Goal: Find specific page/section: Find specific page/section

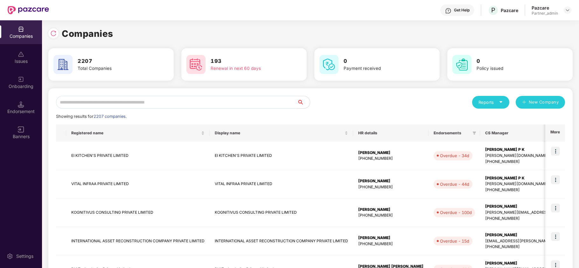
click at [123, 102] on input "text" at bounding box center [176, 102] width 241 height 13
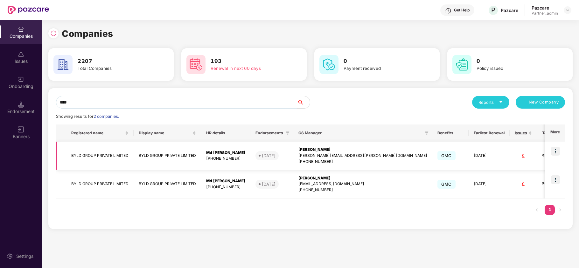
type input "****"
click at [78, 153] on td "BYLD GROUP PRIVATE LIMITED" at bounding box center [99, 156] width 67 height 29
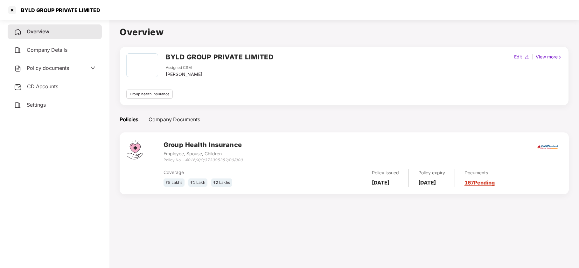
click at [40, 83] on span "CD Accounts" at bounding box center [42, 86] width 31 height 6
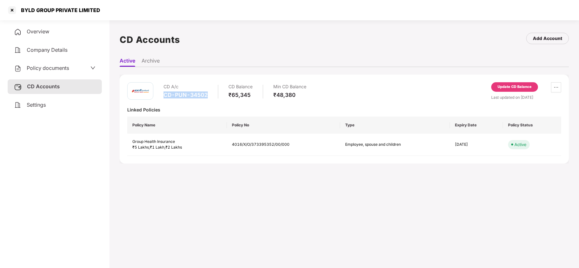
drag, startPoint x: 207, startPoint y: 96, endPoint x: 165, endPoint y: 98, distance: 42.0
click at [165, 98] on div "CD-PUN-34502" at bounding box center [185, 95] width 44 height 7
copy div "CD-PUN-34502"
click at [13, 8] on div at bounding box center [12, 10] width 10 height 10
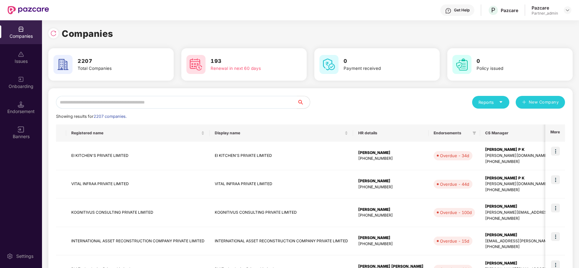
click at [503, 101] on div "Reports" at bounding box center [490, 102] width 37 height 13
click at [482, 117] on div "Companies" at bounding box center [487, 119] width 23 height 7
click at [184, 106] on input "text" at bounding box center [176, 102] width 241 height 13
paste input "**********"
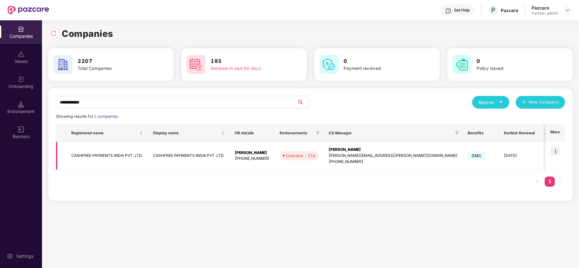
type input "**********"
click at [553, 150] on img at bounding box center [555, 151] width 9 height 9
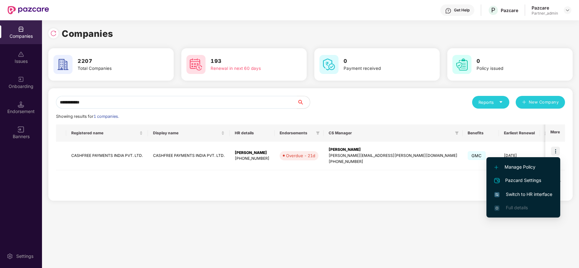
click at [516, 192] on span "Switch to HR interface" at bounding box center [523, 194] width 58 height 7
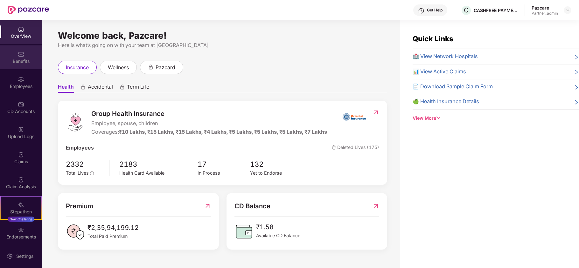
click at [21, 60] on div "Benefits" at bounding box center [21, 61] width 42 height 6
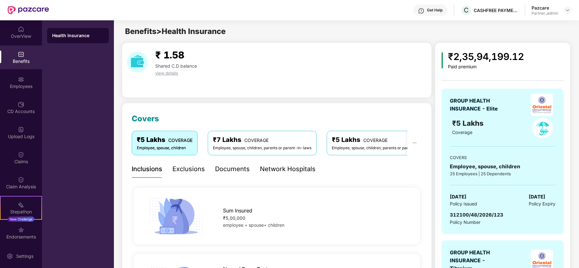
scroll to position [42, 0]
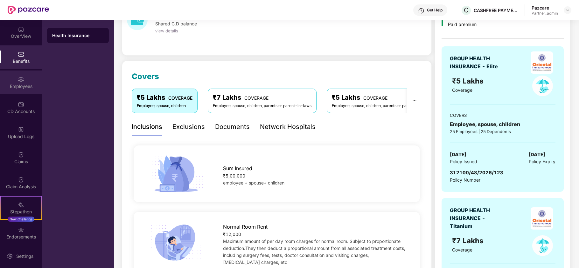
click at [1, 78] on div "Employees" at bounding box center [21, 83] width 42 height 24
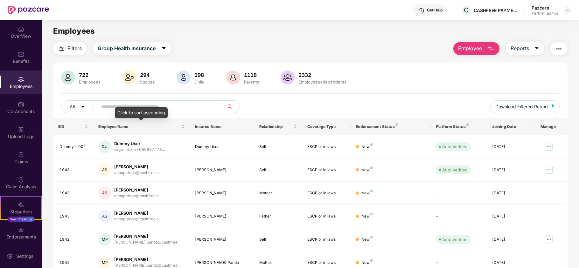
scroll to position [0, 0]
click at [62, 50] on img "button" at bounding box center [62, 49] width 8 height 8
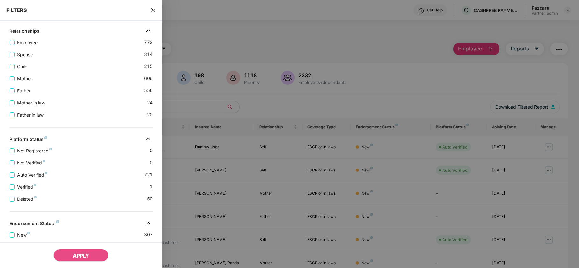
scroll to position [191, 0]
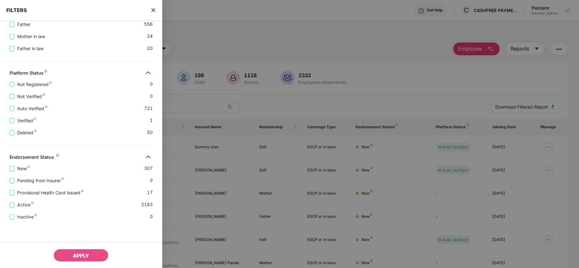
click at [154, 12] on icon "close" at bounding box center [153, 10] width 5 height 5
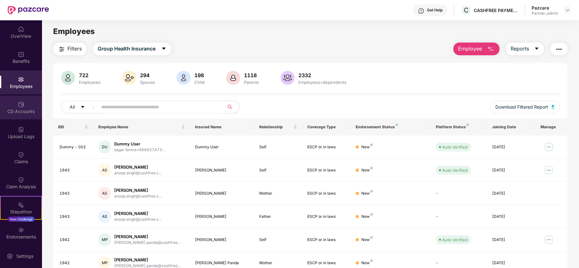
click at [10, 110] on div "CD Accounts" at bounding box center [21, 111] width 42 height 6
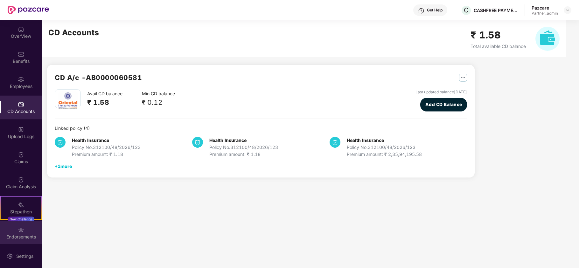
click at [24, 238] on div "Endorsements" at bounding box center [21, 237] width 42 height 6
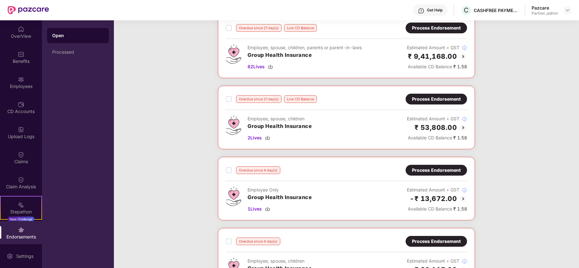
scroll to position [0, 0]
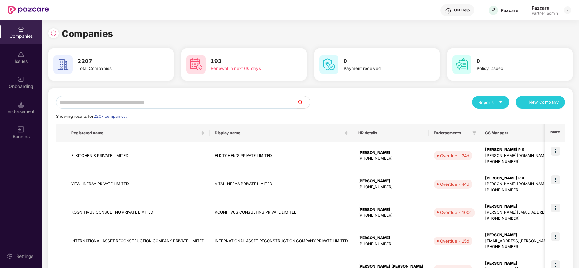
click at [91, 96] on input "text" at bounding box center [176, 102] width 241 height 13
paste input "**********"
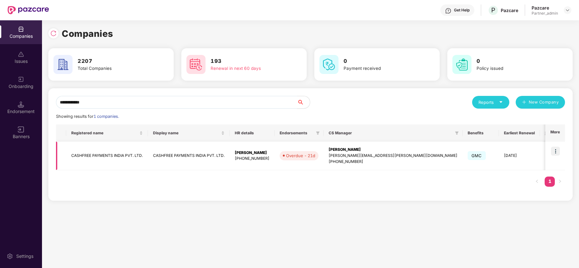
type input "**********"
click at [92, 153] on td "CASHFREE PAYMENTS INDIA PVT. LTD." at bounding box center [107, 156] width 82 height 29
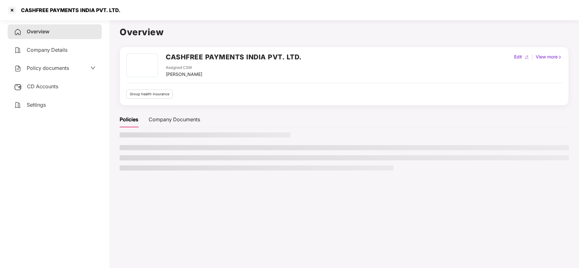
click at [26, 108] on div "Settings" at bounding box center [55, 105] width 94 height 15
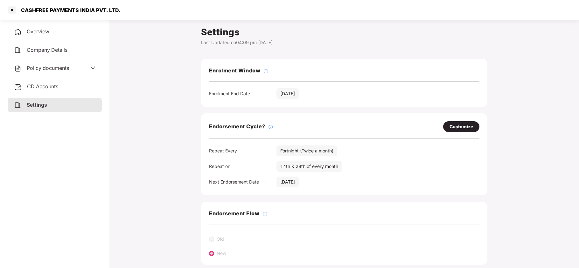
click at [458, 127] on div "Customize" at bounding box center [461, 126] width 24 height 7
select select "*********"
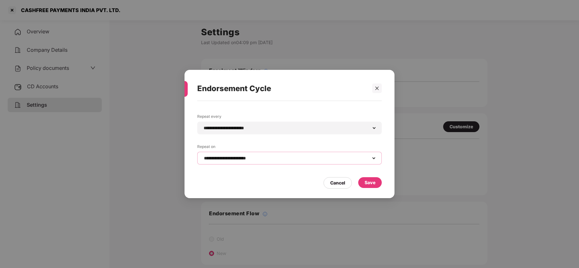
click at [254, 159] on select "**********" at bounding box center [289, 158] width 174 height 5
select select "****"
click at [202, 156] on select "**********" at bounding box center [289, 158] width 174 height 5
click at [369, 186] on div "Save" at bounding box center [369, 182] width 11 height 7
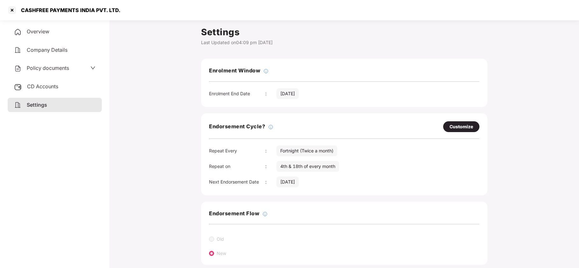
click at [41, 68] on span "Policy documents" at bounding box center [48, 68] width 42 height 6
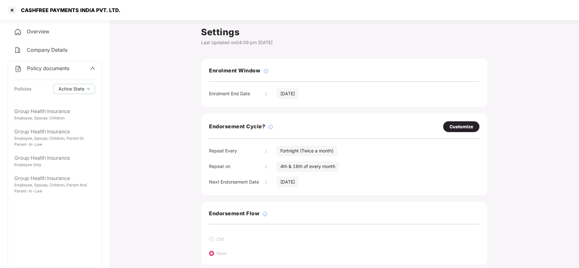
click at [32, 30] on span "Overview" at bounding box center [38, 31] width 23 height 6
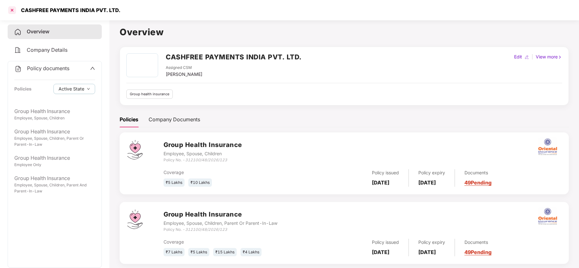
click at [12, 10] on div at bounding box center [12, 10] width 10 height 10
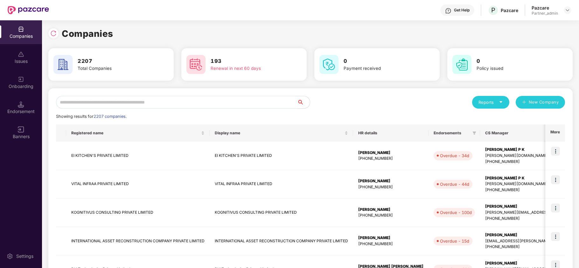
click at [102, 101] on input "text" at bounding box center [176, 102] width 241 height 13
paste input "**********"
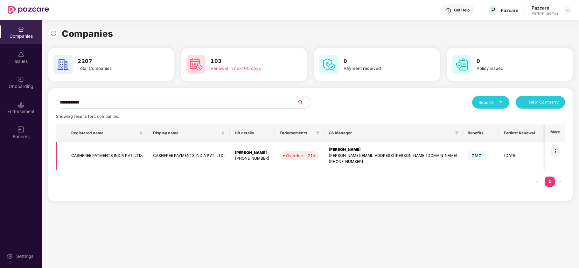
type input "**********"
click at [97, 156] on td "CASHFREE PAYMENTS INDIA PVT. LTD." at bounding box center [107, 156] width 82 height 29
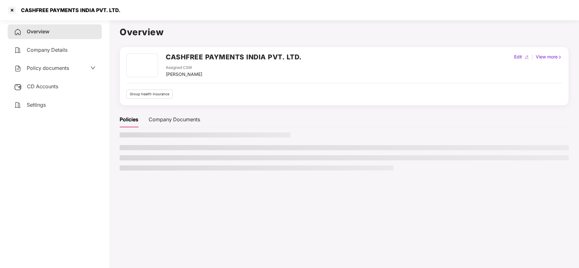
click at [36, 66] on span "Policy documents" at bounding box center [48, 68] width 42 height 6
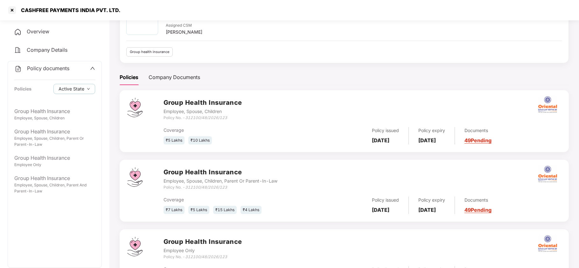
scroll to position [85, 0]
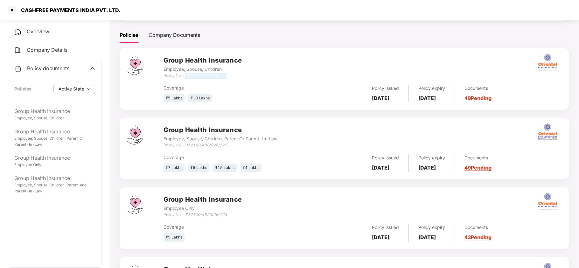
drag, startPoint x: 228, startPoint y: 76, endPoint x: 186, endPoint y: 78, distance: 41.4
click at [186, 78] on div "Policy No. - 312100/48/2026/123" at bounding box center [202, 76] width 79 height 6
copy icon "312100/48/2026/123"
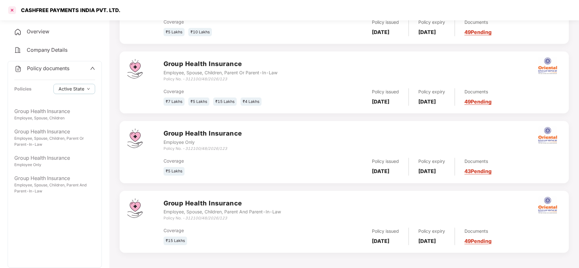
click at [13, 8] on div at bounding box center [12, 10] width 10 height 10
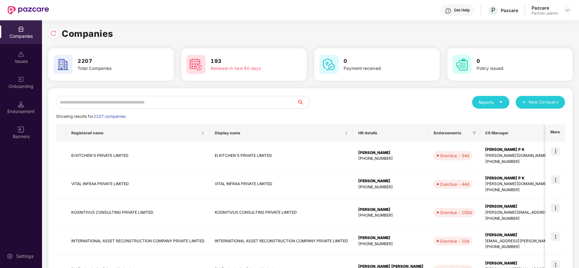
scroll to position [0, 0]
click at [131, 98] on input "text" at bounding box center [176, 102] width 241 height 13
paste input "**********"
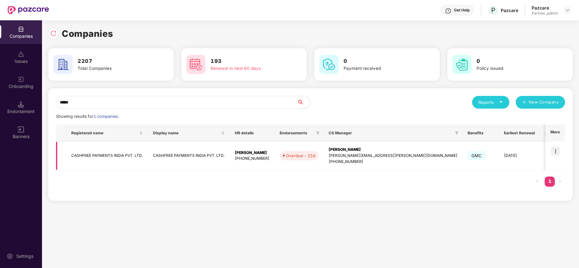
type input "*****"
click at [556, 150] on img at bounding box center [555, 151] width 9 height 9
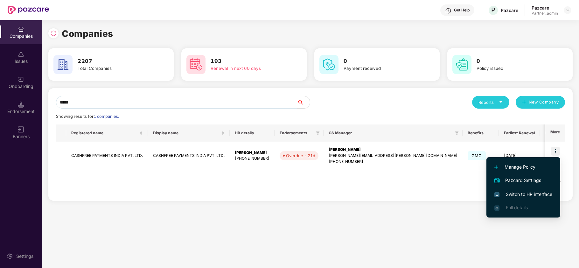
click at [532, 193] on span "Switch to HR interface" at bounding box center [523, 194] width 58 height 7
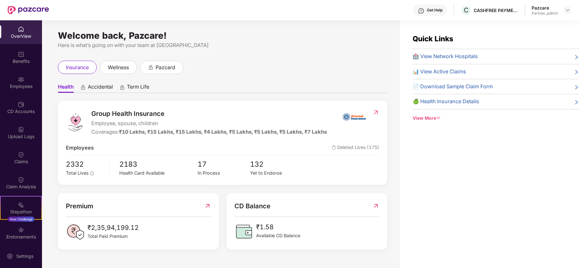
click at [15, 57] on div "Benefits" at bounding box center [21, 57] width 42 height 24
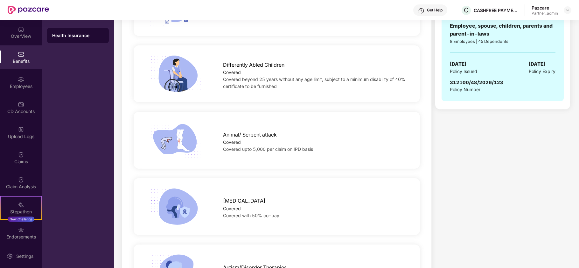
scroll to position [1314, 0]
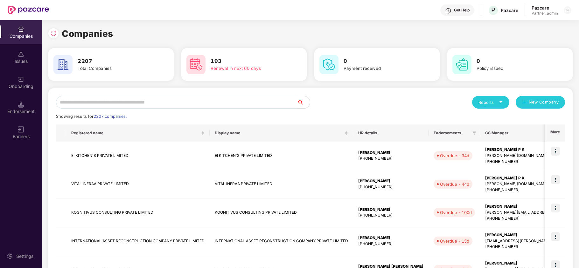
click at [96, 102] on input "text" at bounding box center [176, 102] width 241 height 13
paste input "*****"
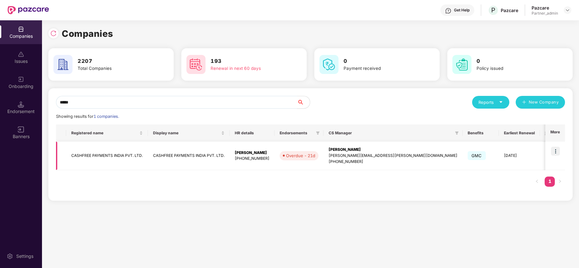
type input "*****"
click at [86, 154] on td "CASHFREE PAYMENTS INDIA PVT. LTD." at bounding box center [107, 156] width 82 height 29
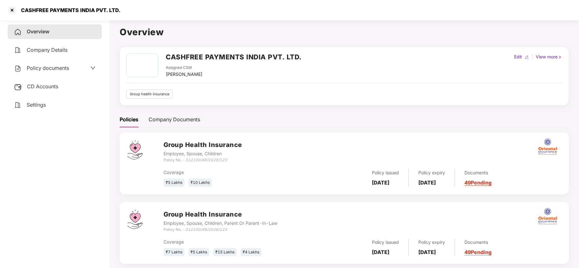
click at [36, 70] on span "Policy documents" at bounding box center [48, 68] width 42 height 6
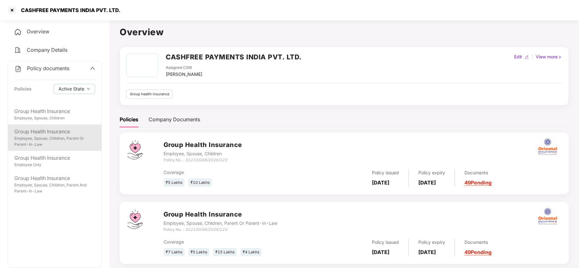
click at [58, 129] on div "Group Health Insurance" at bounding box center [54, 132] width 81 height 8
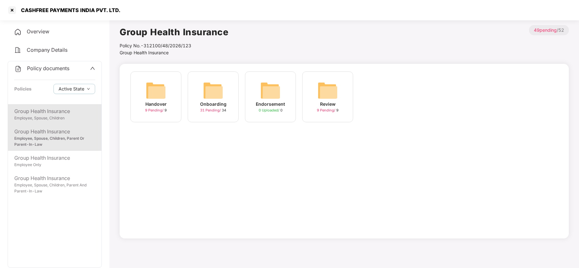
click at [56, 114] on div "Group Health Insurance" at bounding box center [54, 111] width 81 height 8
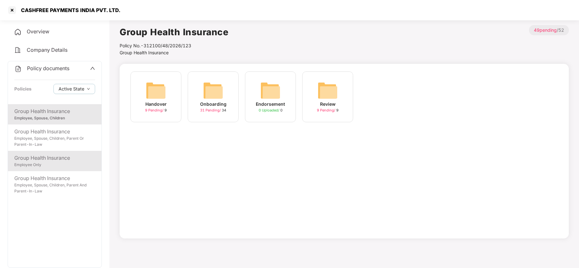
click at [53, 158] on div "Group Health Insurance" at bounding box center [54, 158] width 81 height 8
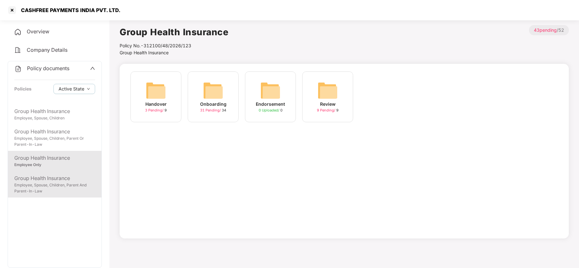
click at [48, 182] on div "Employee, Spouse, Children, Parent And Parent-In-Law" at bounding box center [54, 188] width 81 height 12
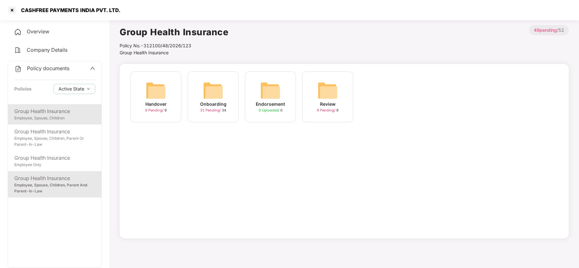
click at [39, 115] on div "Employee, Spouse, Children" at bounding box center [54, 118] width 81 height 6
click at [198, 95] on div "Onboarding 31 Pending / 34" at bounding box center [213, 97] width 51 height 51
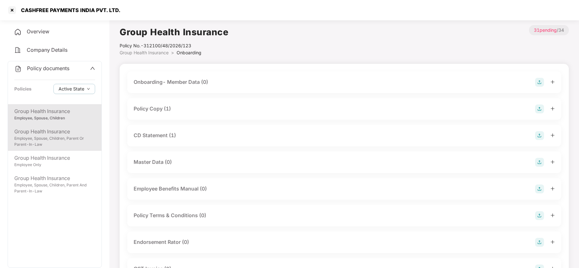
click at [22, 133] on div "Group Health Insurance" at bounding box center [54, 132] width 81 height 8
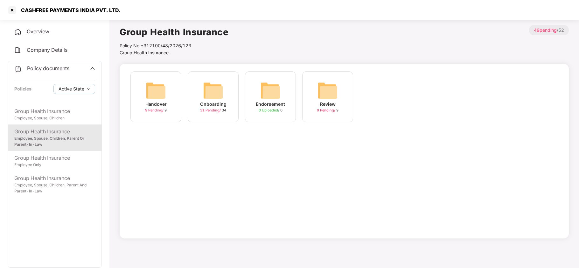
click at [210, 84] on img at bounding box center [213, 90] width 20 height 20
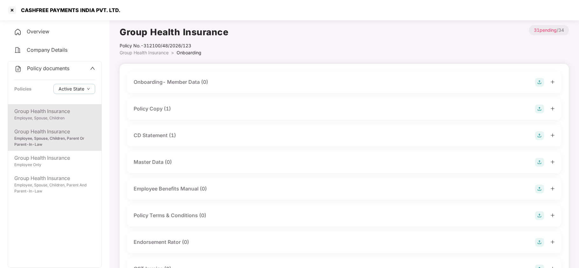
click at [50, 111] on div "Group Health Insurance" at bounding box center [54, 111] width 81 height 8
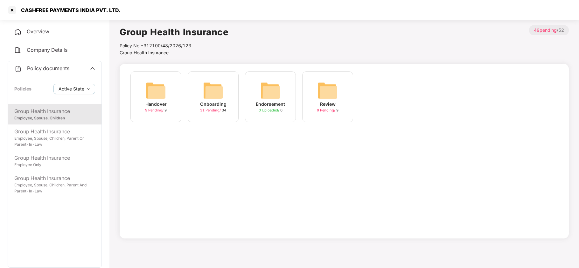
click at [213, 90] on img at bounding box center [213, 90] width 20 height 20
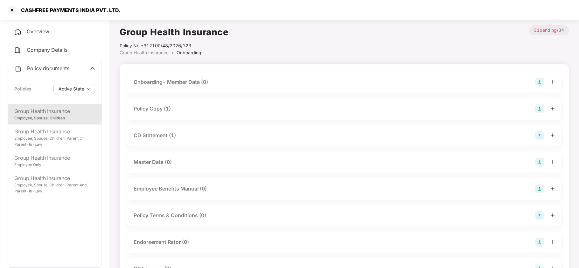
click at [158, 109] on div "Policy Copy (1)" at bounding box center [152, 109] width 37 height 8
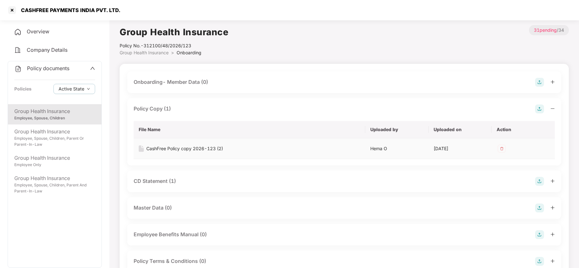
click at [173, 149] on div "CashFree Policy copy 2026-123 (2)" at bounding box center [184, 148] width 77 height 7
click at [155, 184] on div "CD Statement (1)" at bounding box center [155, 181] width 42 height 8
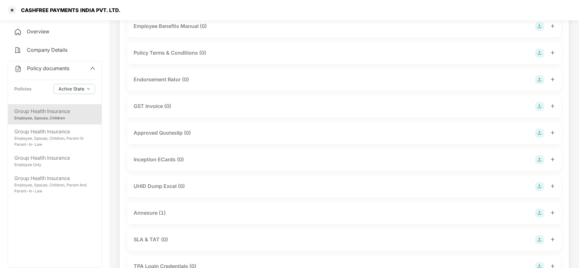
scroll to position [297, 0]
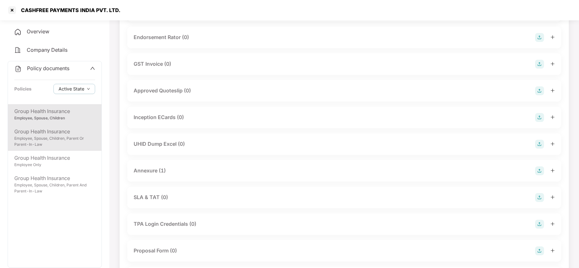
click at [59, 140] on div "Employee, Spouse, Children, Parent Or Parent-In-Law" at bounding box center [54, 142] width 81 height 12
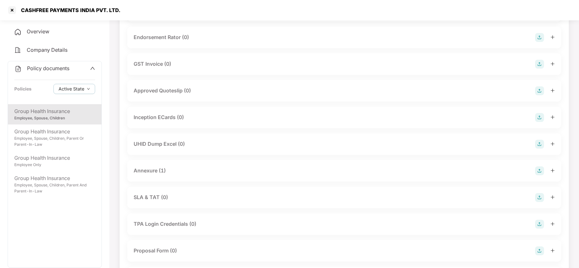
scroll to position [17, 0]
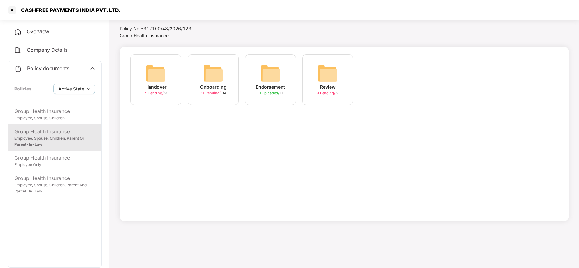
click at [233, 75] on div "Onboarding 31 Pending / 34" at bounding box center [213, 79] width 51 height 51
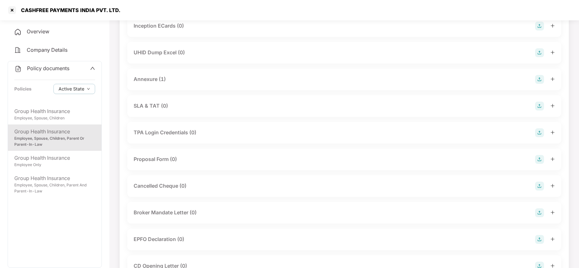
scroll to position [254, 0]
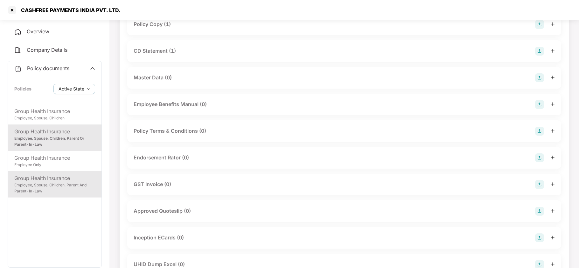
click at [45, 191] on div "Employee, Spouse, Children, Parent And Parent-In-Law" at bounding box center [54, 188] width 81 height 12
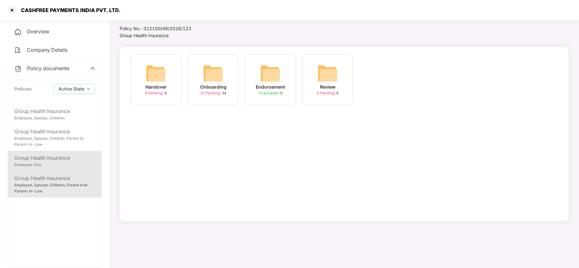
click at [47, 161] on div "Group Health Insurance" at bounding box center [54, 158] width 81 height 8
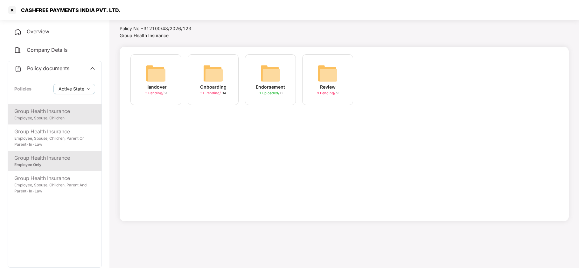
click at [56, 117] on div "Employee, Spouse, Children" at bounding box center [54, 118] width 81 height 6
click at [212, 74] on img at bounding box center [213, 73] width 20 height 20
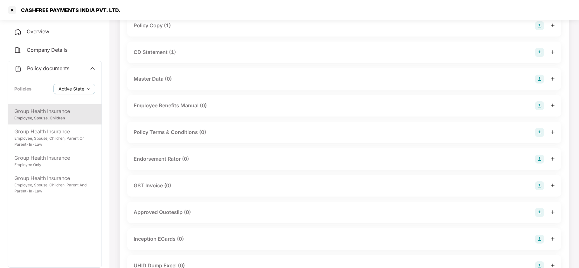
scroll to position [85, 0]
click at [163, 50] on div "CD Statement (1)" at bounding box center [155, 51] width 42 height 8
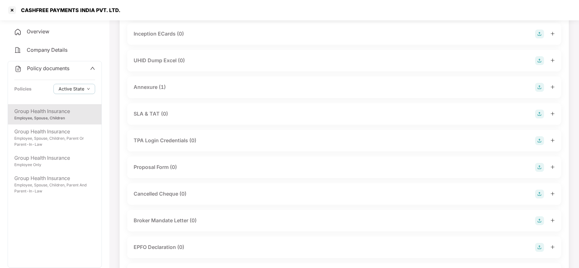
scroll to position [339, 0]
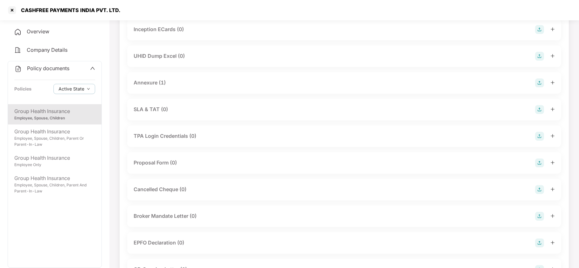
click at [154, 78] on div "Annexure (1)" at bounding box center [344, 83] width 434 height 22
click at [154, 83] on div "Annexure (1)" at bounding box center [150, 83] width 32 height 8
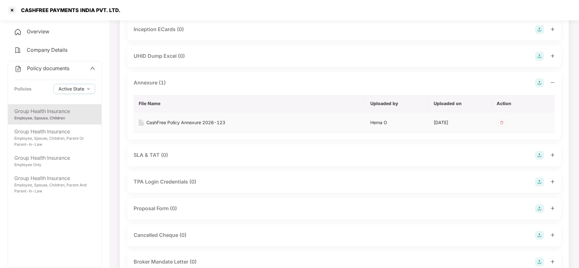
click at [172, 125] on div "CashFree Policy Annexure 2026-123" at bounding box center [185, 122] width 79 height 7
click at [13, 10] on div at bounding box center [12, 10] width 10 height 10
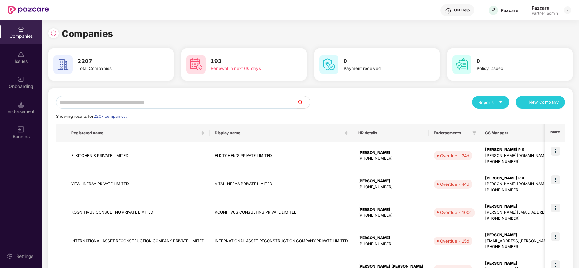
scroll to position [0, 0]
click at [83, 101] on input "text" at bounding box center [176, 102] width 241 height 13
paste input "*********"
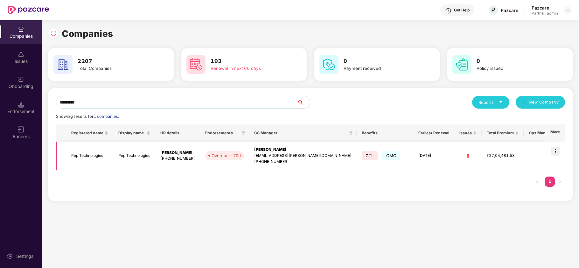
type input "*********"
click at [88, 155] on td "Pep Technologies" at bounding box center [89, 156] width 47 height 29
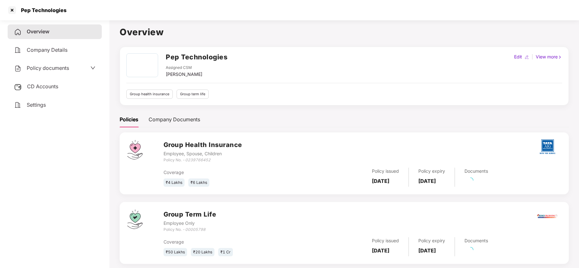
click at [40, 63] on div "Policy documents" at bounding box center [55, 68] width 94 height 15
click at [41, 68] on span "Policy documents" at bounding box center [48, 68] width 42 height 6
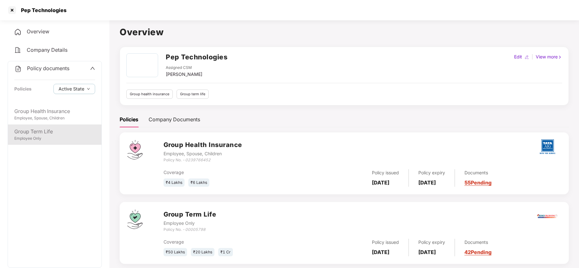
click at [35, 133] on div "Group Term Life" at bounding box center [54, 132] width 81 height 8
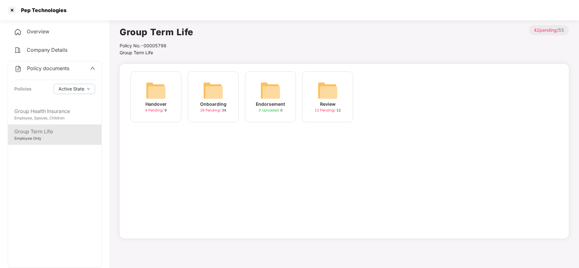
click at [206, 105] on div "Onboarding" at bounding box center [213, 104] width 26 height 7
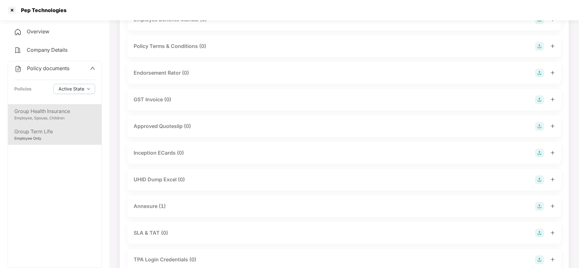
click at [36, 121] on div "Group Health Insurance Employee, Spouse, Children" at bounding box center [54, 114] width 93 height 20
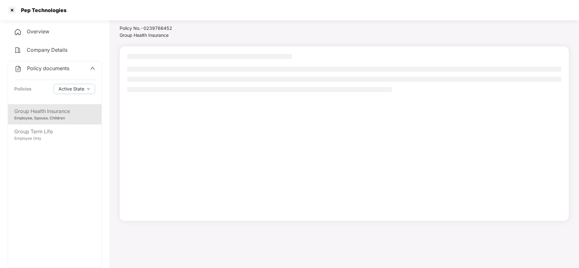
scroll to position [17, 0]
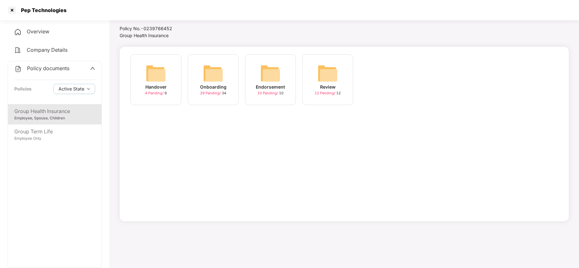
click at [205, 78] on img at bounding box center [213, 73] width 20 height 20
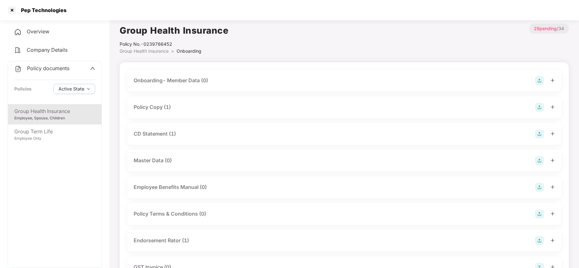
scroll to position [0, 0]
click at [151, 108] on div "Policy Copy (1)" at bounding box center [152, 109] width 37 height 8
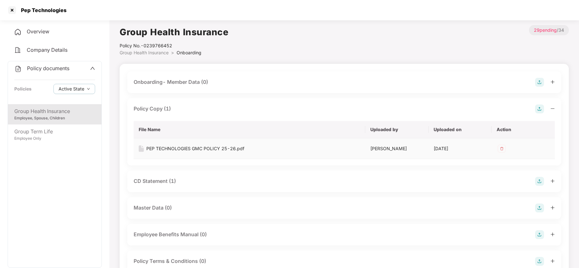
click at [175, 148] on div "PEP TECHNOLOGIES GMC POLICY 25-26.pdf" at bounding box center [195, 148] width 98 height 7
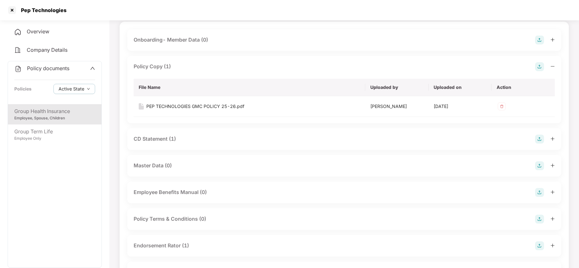
click at [168, 139] on div "CD Statement (1)" at bounding box center [155, 139] width 42 height 8
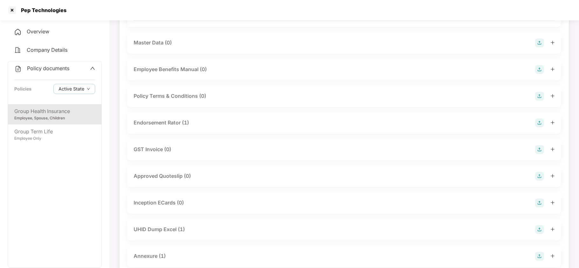
scroll to position [212, 0]
click at [172, 125] on div "Endorsement Rator (1)" at bounding box center [161, 122] width 55 height 8
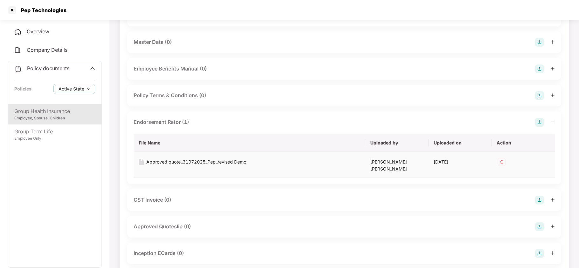
click at [176, 161] on div "Approved quote_31072025_Pep_revised Demo" at bounding box center [196, 162] width 100 height 7
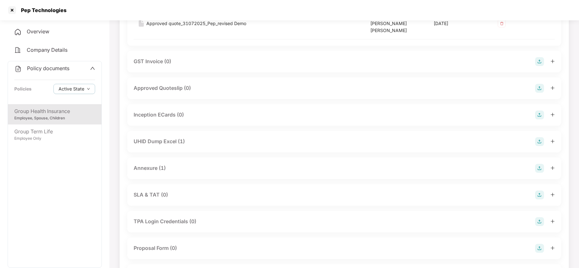
scroll to position [381, 0]
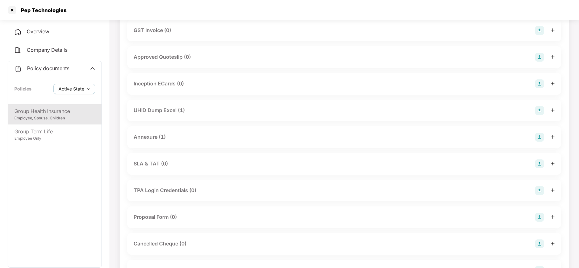
click at [175, 106] on div "UHID Dump Excel (1)" at bounding box center [159, 110] width 51 height 8
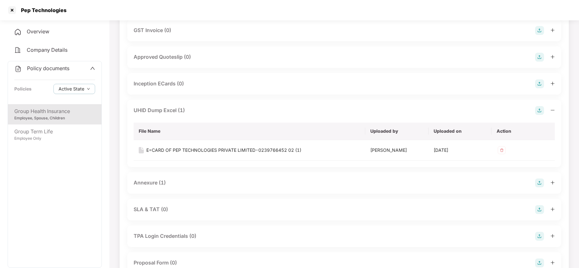
click at [150, 179] on div "Annexure (1)" at bounding box center [150, 183] width 32 height 8
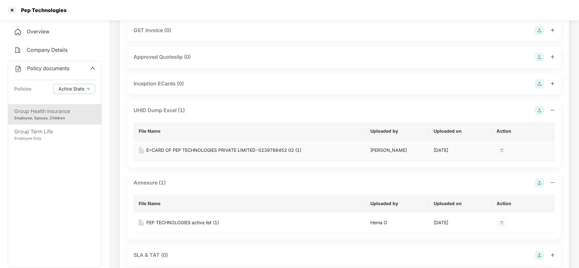
click at [184, 147] on div "E=CARD OF PEP TECHNOLOGIES PRIVATE LIMITED-0239766452 02 (1)" at bounding box center [223, 150] width 155 height 7
click at [187, 219] on div "PEP TECHNOLOGIES active list (1)" at bounding box center [182, 222] width 72 height 7
click at [12, 8] on div at bounding box center [12, 10] width 10 height 10
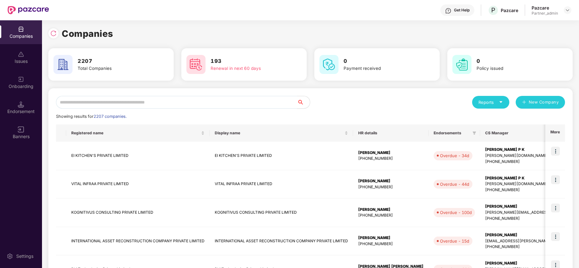
scroll to position [0, 0]
click at [151, 101] on input "text" at bounding box center [176, 102] width 241 height 13
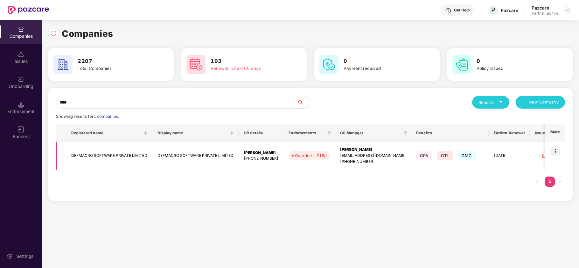
type input "****"
click at [556, 152] on img at bounding box center [555, 151] width 9 height 9
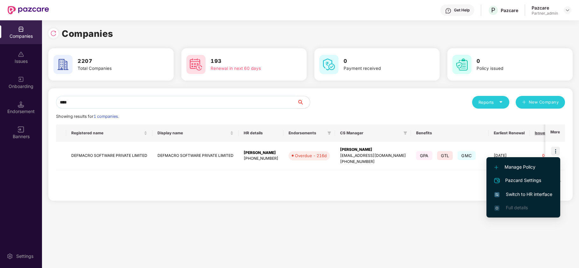
click at [520, 192] on span "Switch to HR interface" at bounding box center [523, 194] width 58 height 7
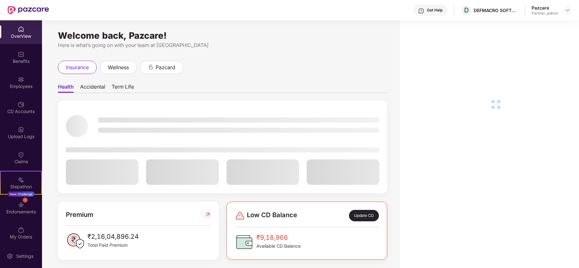
click at [24, 83] on div "Employees" at bounding box center [21, 86] width 42 height 6
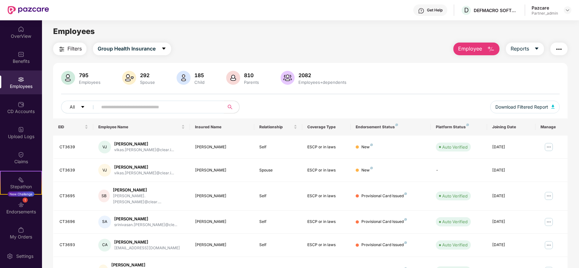
click at [122, 107] on input "text" at bounding box center [158, 107] width 114 height 10
paste input "******"
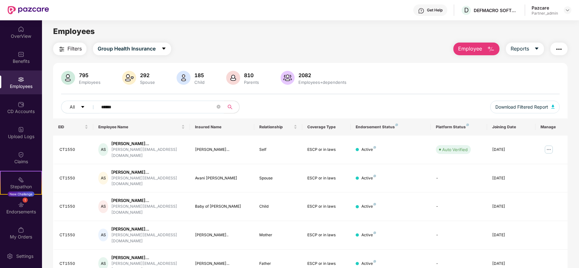
type input "******"
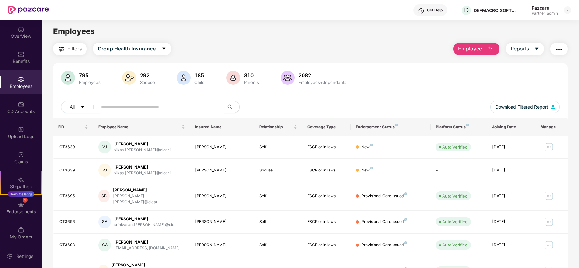
drag, startPoint x: 70, startPoint y: 41, endPoint x: 68, endPoint y: 47, distance: 6.6
click at [69, 43] on main "Employees Filters Group Health Insurance Employee Reports 795 Employees 292 Spo…" at bounding box center [310, 154] width 536 height 268
click at [68, 47] on span "Filters" at bounding box center [74, 49] width 14 height 8
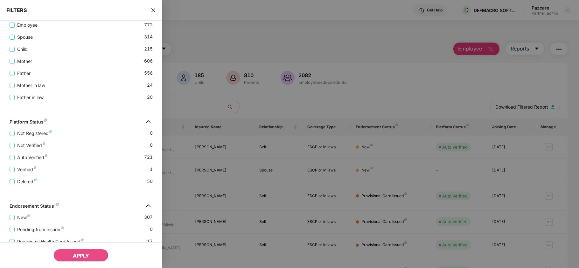
scroll to position [211, 0]
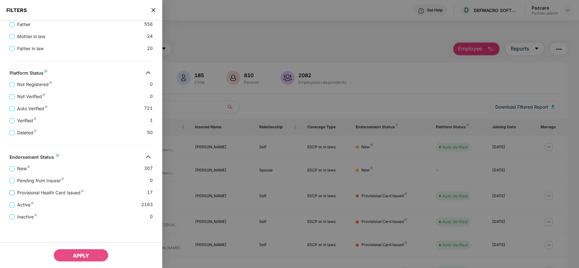
click at [76, 193] on span "Provisional Health Card Issued" at bounding box center [51, 192] width 72 height 7
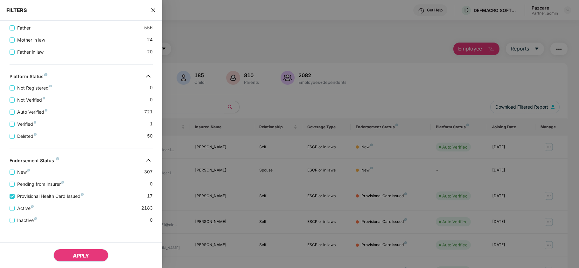
click at [79, 253] on span "APPLY" at bounding box center [81, 256] width 16 height 6
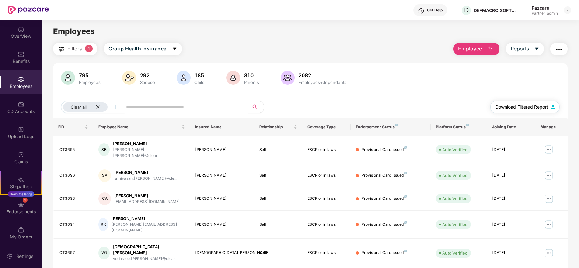
click at [506, 104] on span "Download Filtered Report" at bounding box center [521, 107] width 53 height 7
click at [561, 50] on img "button" at bounding box center [559, 49] width 8 height 8
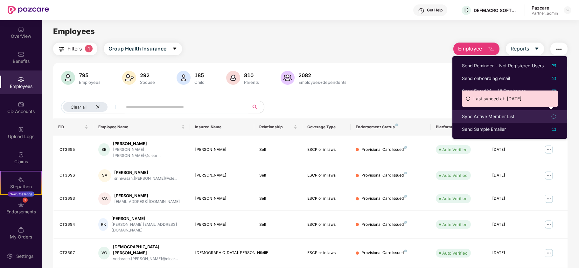
click at [481, 116] on div "Sync Active Member List" at bounding box center [488, 116] width 52 height 7
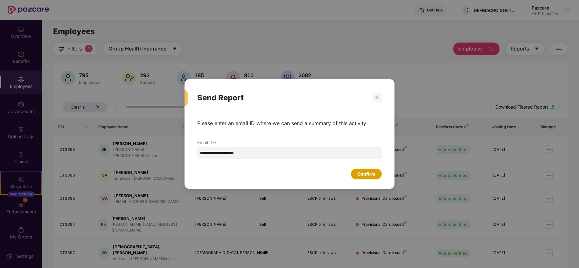
click at [360, 172] on div "Confirm" at bounding box center [366, 174] width 18 height 7
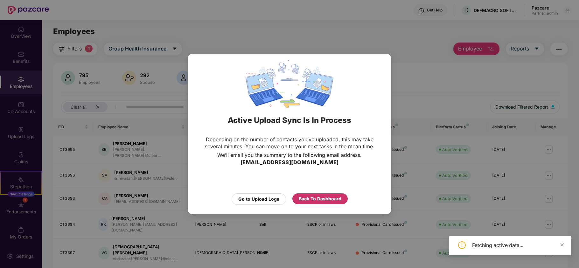
click at [322, 195] on div "Back To Dashboard" at bounding box center [319, 199] width 55 height 11
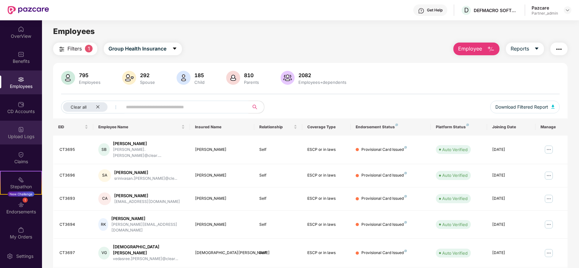
click at [9, 135] on div "Upload Logs" at bounding box center [21, 137] width 42 height 6
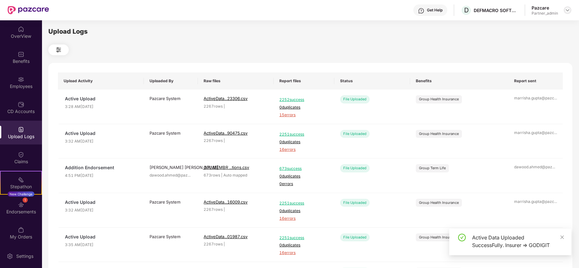
click at [568, 12] on img at bounding box center [567, 10] width 5 height 5
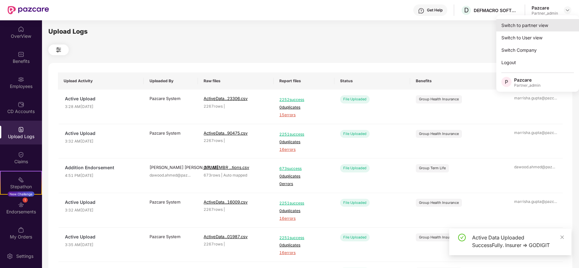
click at [540, 24] on div "Switch to partner view" at bounding box center [537, 25] width 83 height 12
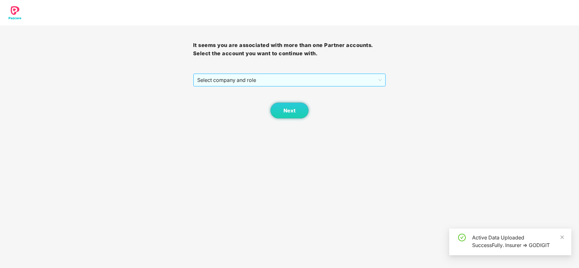
drag, startPoint x: 247, startPoint y: 81, endPoint x: 238, endPoint y: 86, distance: 10.8
click at [247, 82] on span "Select company and role" at bounding box center [289, 80] width 185 height 12
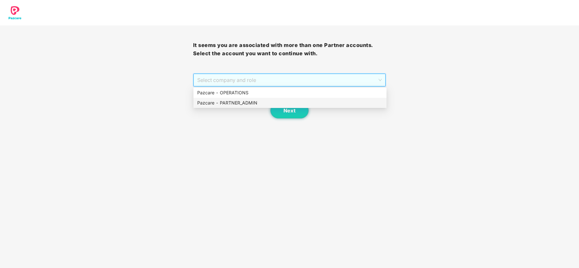
click at [224, 103] on div "Pazcare - PARTNER_ADMIN" at bounding box center [289, 102] width 185 height 7
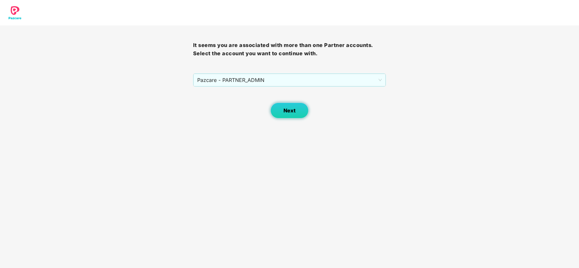
click at [277, 109] on button "Next" at bounding box center [289, 111] width 38 height 16
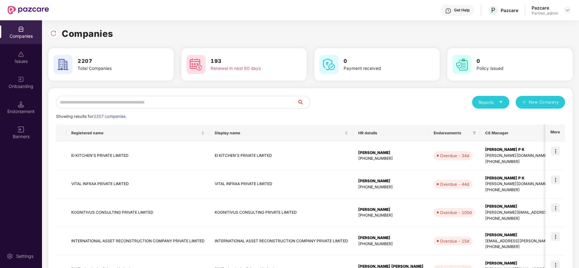
click at [107, 104] on input "text" at bounding box center [176, 102] width 241 height 13
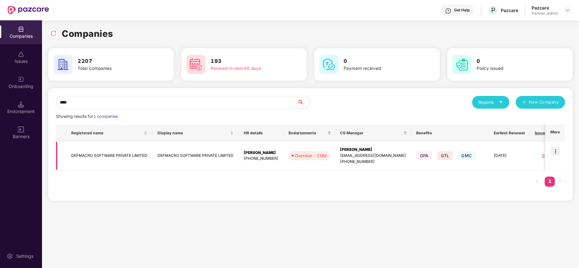
type input "****"
click at [86, 158] on td "DEFMACRO SOFTWARE PRIVATE LIMITED" at bounding box center [109, 156] width 86 height 29
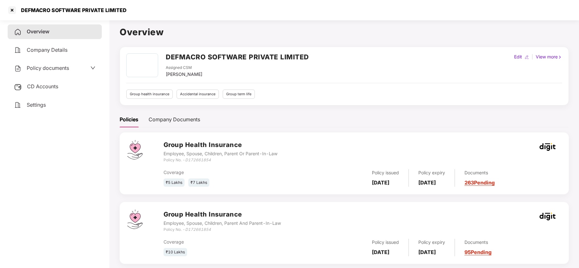
click at [45, 69] on span "Policy documents" at bounding box center [48, 68] width 42 height 6
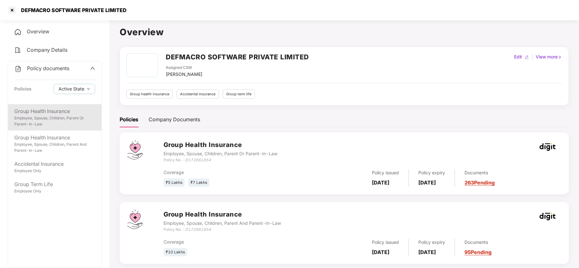
click at [59, 111] on div "Group Health Insurance" at bounding box center [54, 111] width 81 height 8
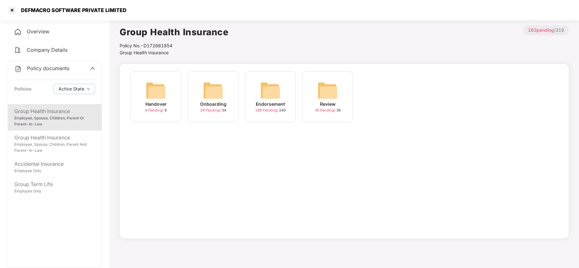
click at [267, 92] on img at bounding box center [270, 90] width 20 height 20
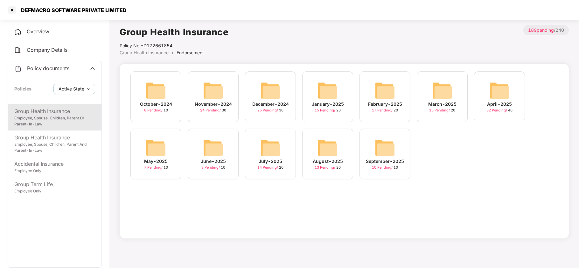
click at [386, 147] on img at bounding box center [384, 148] width 20 height 20
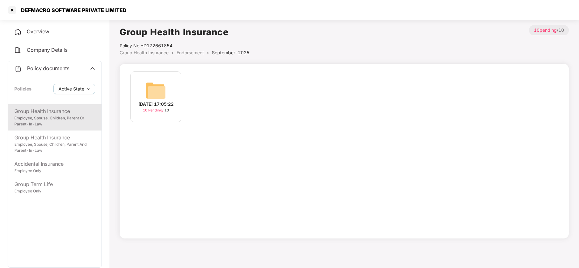
click at [156, 101] on div "[DATE] 17:05:22" at bounding box center [155, 104] width 35 height 7
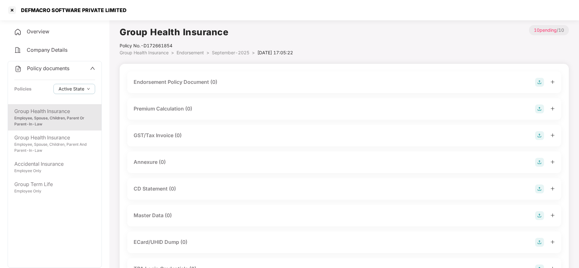
click at [538, 83] on img at bounding box center [539, 82] width 9 height 9
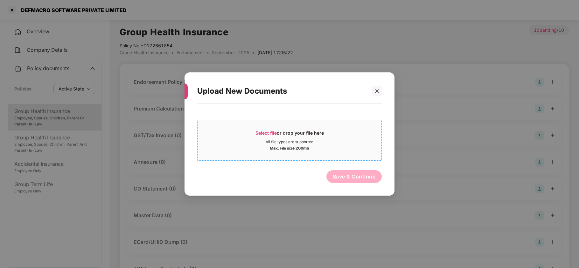
click at [273, 134] on span "Select file" at bounding box center [265, 132] width 21 height 5
click at [374, 90] on icon "close" at bounding box center [376, 91] width 4 height 4
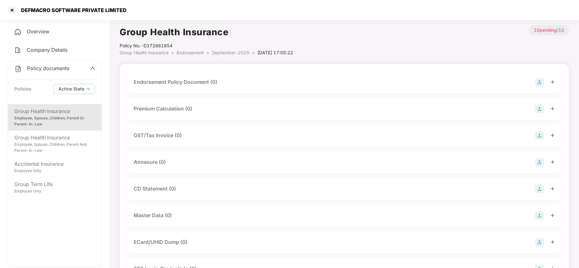
click at [537, 82] on img at bounding box center [539, 82] width 9 height 9
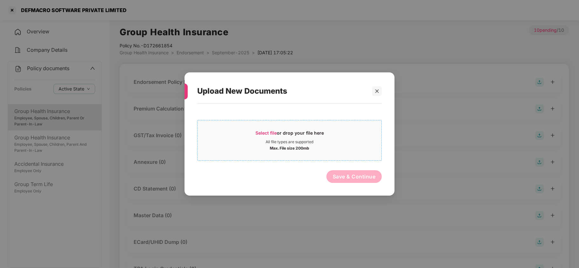
click at [259, 132] on span "Select file" at bounding box center [265, 132] width 21 height 5
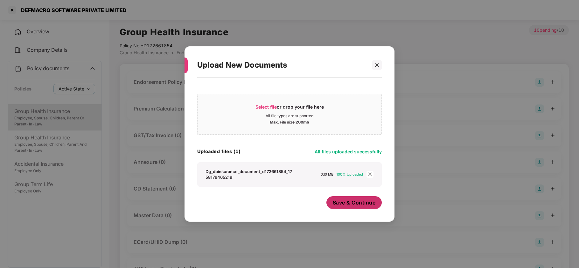
click at [351, 202] on span "Save & Continue" at bounding box center [353, 202] width 43 height 7
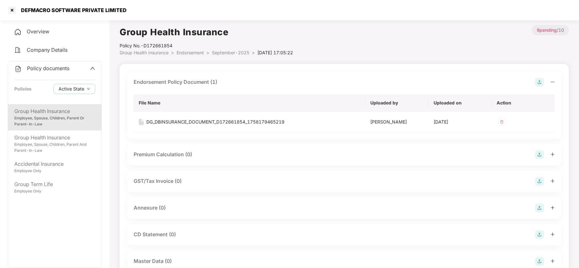
click at [538, 210] on img at bounding box center [539, 208] width 9 height 9
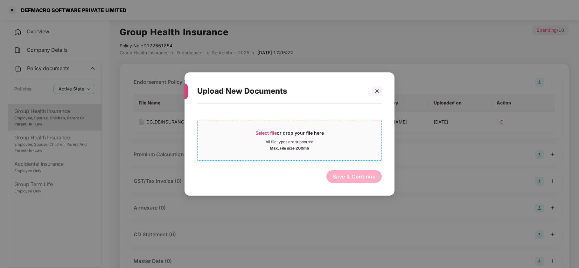
click at [265, 129] on span "Select file or drop your file here All file types are supported Max. File size …" at bounding box center [289, 140] width 184 height 31
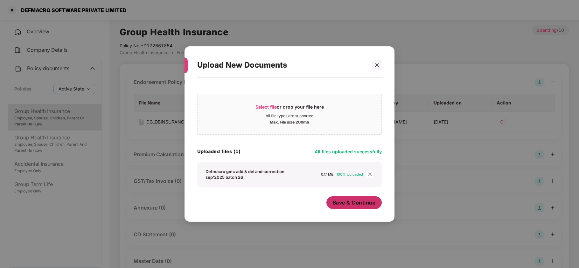
click at [351, 203] on span "Save & Continue" at bounding box center [353, 202] width 43 height 7
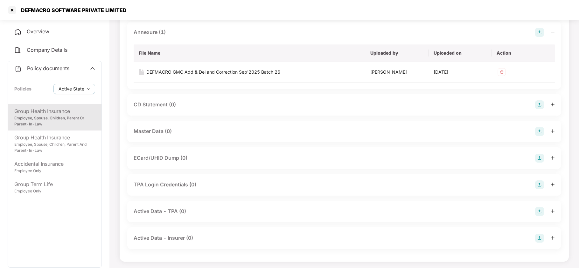
scroll to position [177, 0]
click at [537, 129] on img at bounding box center [539, 130] width 9 height 9
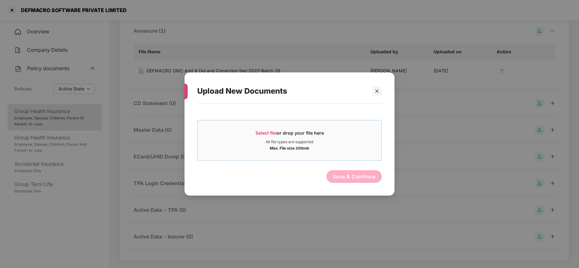
click at [266, 133] on span "Select file" at bounding box center [265, 132] width 21 height 5
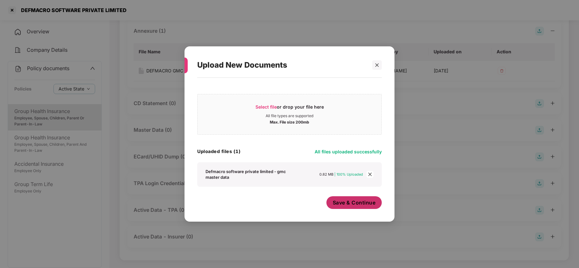
click at [351, 202] on span "Save & Continue" at bounding box center [353, 202] width 43 height 7
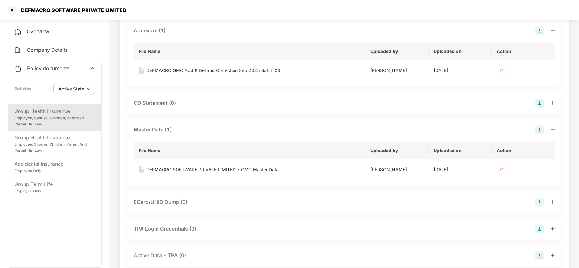
click at [37, 68] on span "Policy documents" at bounding box center [48, 68] width 42 height 6
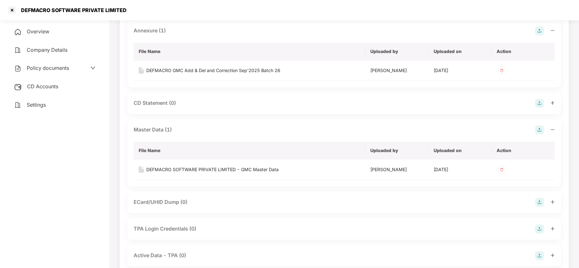
click at [36, 88] on span "CD Accounts" at bounding box center [42, 86] width 31 height 6
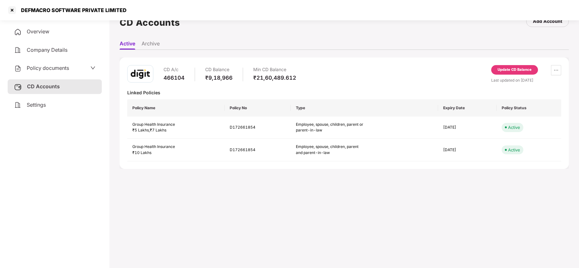
click at [509, 65] on div "Update CD Balance" at bounding box center [514, 70] width 47 height 10
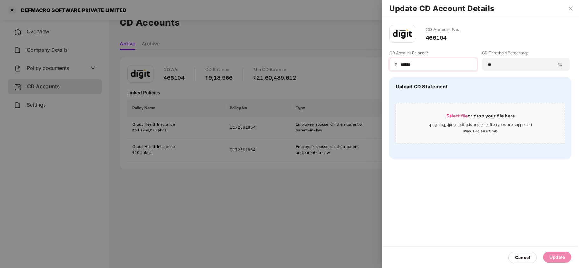
click at [425, 69] on div "₹ ******" at bounding box center [433, 64] width 88 height 13
click at [426, 65] on input "******" at bounding box center [436, 64] width 72 height 7
paste input "*"
type input "*******"
click at [563, 255] on div "Update" at bounding box center [557, 257] width 16 height 7
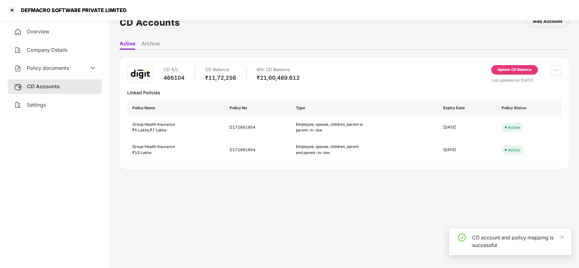
click at [37, 65] on span "Policy documents" at bounding box center [48, 68] width 42 height 6
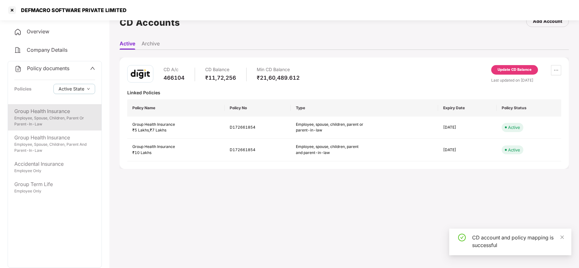
click at [41, 118] on div "Employee, Spouse, Children, Parent Or Parent-In-Law" at bounding box center [54, 121] width 81 height 12
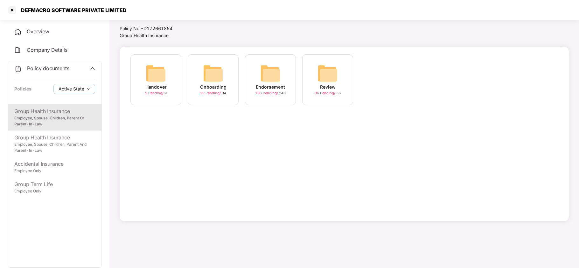
click at [265, 80] on img at bounding box center [270, 73] width 20 height 20
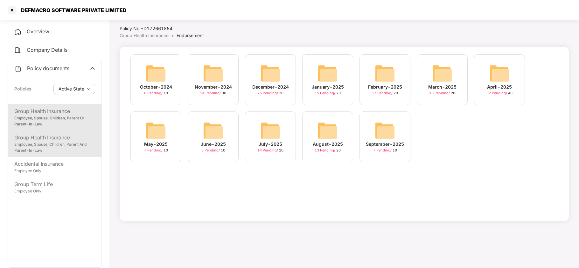
click at [57, 142] on div "Employee, Spouse, Children, Parent And Parent-In-Law" at bounding box center [54, 148] width 81 height 12
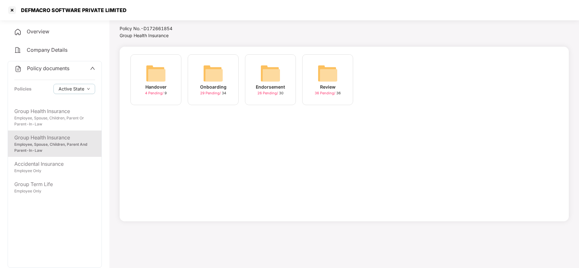
click at [267, 77] on img at bounding box center [270, 73] width 20 height 20
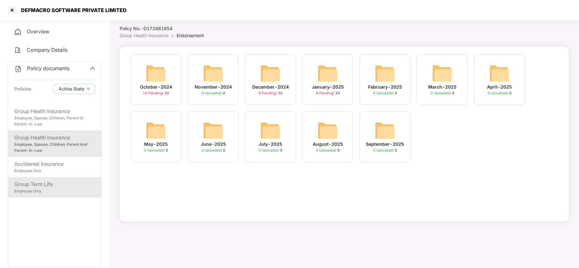
click at [50, 196] on div "Group Term Life Employee Only" at bounding box center [54, 187] width 93 height 20
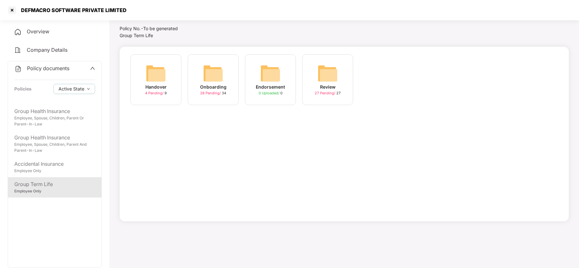
click at [216, 68] on img at bounding box center [213, 73] width 20 height 20
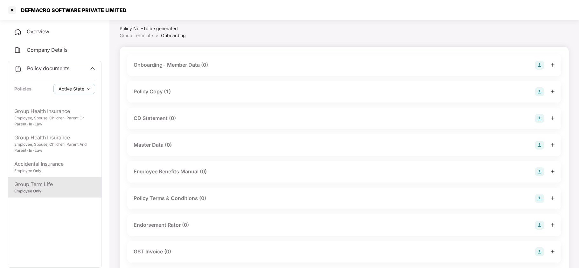
click at [161, 93] on div "Policy Copy (1)" at bounding box center [152, 92] width 37 height 8
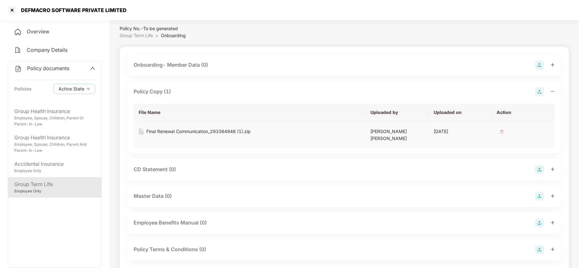
click at [184, 132] on div "Final Renewal Communication_293364946 (1).zip" at bounding box center [198, 131] width 104 height 7
click at [11, 10] on div at bounding box center [12, 10] width 10 height 10
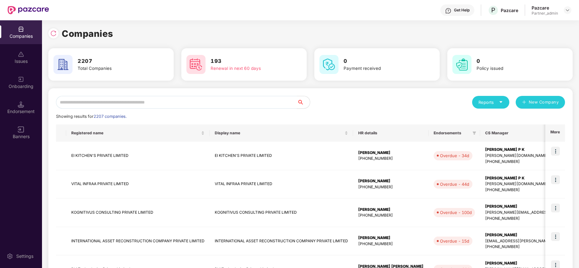
scroll to position [0, 0]
click at [84, 102] on input "text" at bounding box center [176, 102] width 241 height 13
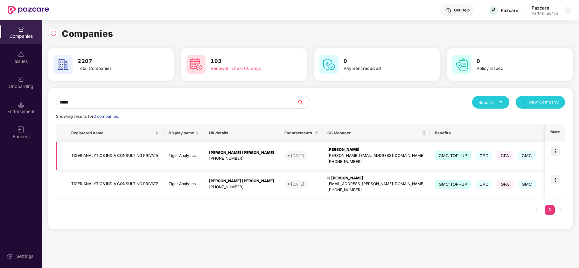
type input "*****"
click at [91, 159] on td "TIGER ANALYTICS INDIA CONSULTING PRIVATE" at bounding box center [114, 156] width 97 height 29
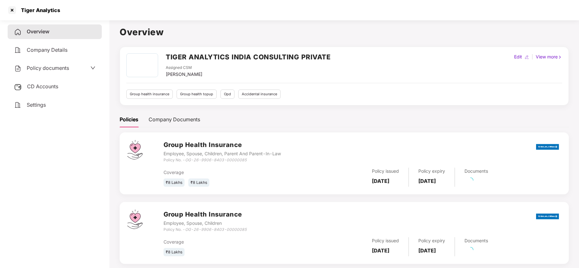
click at [48, 68] on span "Policy documents" at bounding box center [48, 68] width 42 height 6
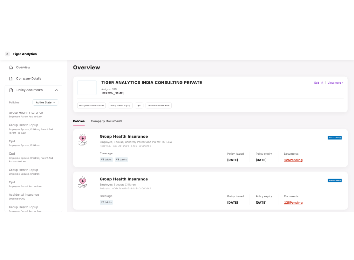
scroll to position [58, 0]
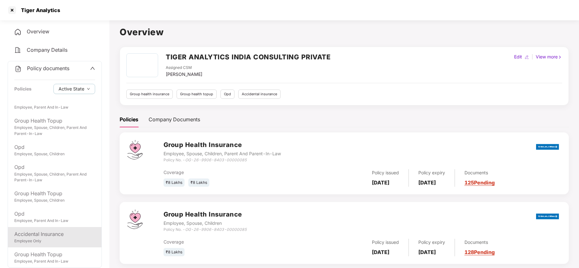
click at [45, 241] on div "Employee Only" at bounding box center [54, 241] width 81 height 6
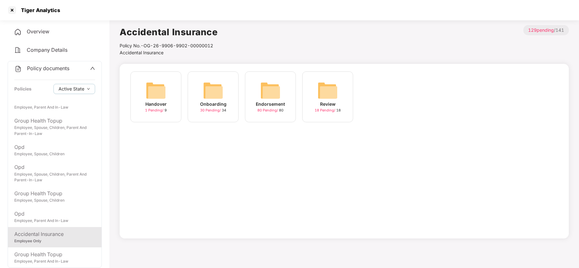
click at [266, 86] on img at bounding box center [270, 90] width 20 height 20
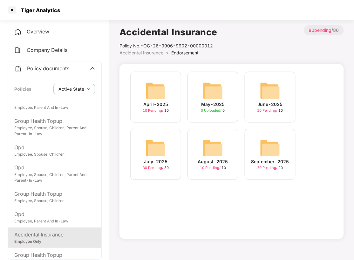
click at [157, 93] on img at bounding box center [156, 90] width 20 height 20
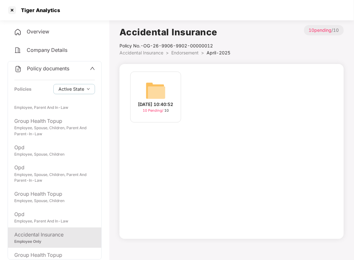
click at [161, 92] on img at bounding box center [156, 90] width 20 height 20
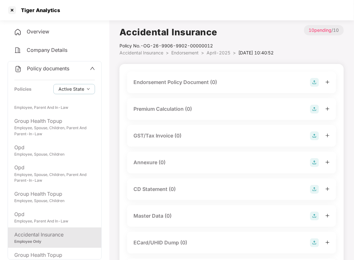
click at [316, 84] on img at bounding box center [314, 82] width 9 height 9
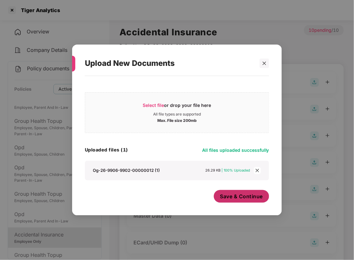
click at [238, 196] on span "Save & Continue" at bounding box center [241, 196] width 43 height 7
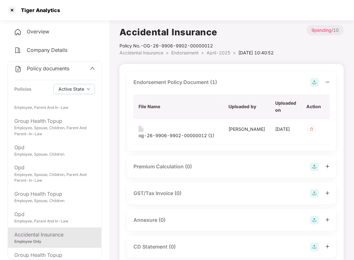
click at [315, 222] on img at bounding box center [314, 220] width 9 height 9
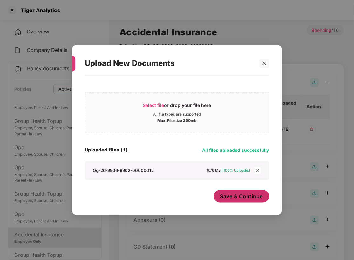
click at [231, 196] on span "Save & Continue" at bounding box center [241, 196] width 43 height 7
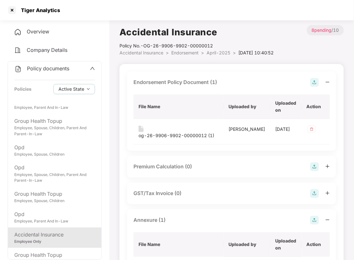
click at [211, 54] on span "April-2025" at bounding box center [219, 52] width 24 height 5
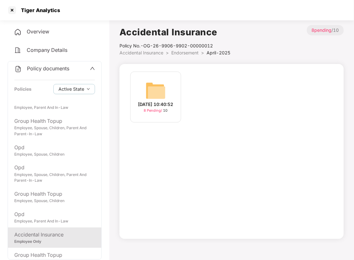
click at [186, 52] on span "Endorsement" at bounding box center [184, 52] width 27 height 5
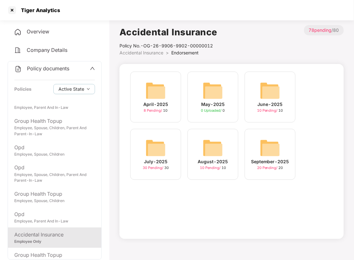
click at [268, 94] on img at bounding box center [270, 90] width 20 height 20
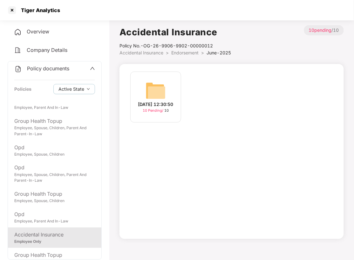
click at [155, 91] on img at bounding box center [156, 90] width 20 height 20
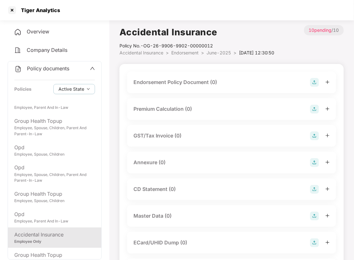
click at [314, 83] on img at bounding box center [314, 82] width 9 height 9
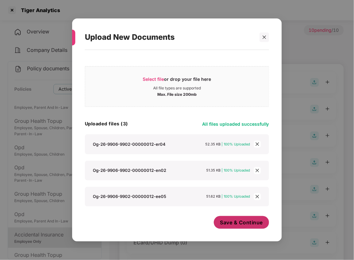
click at [230, 221] on span "Save & Continue" at bounding box center [241, 222] width 43 height 7
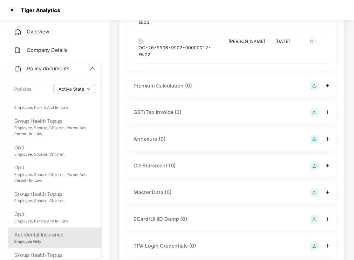
scroll to position [169, 0]
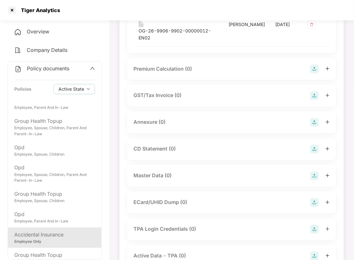
click at [314, 118] on img at bounding box center [314, 122] width 9 height 9
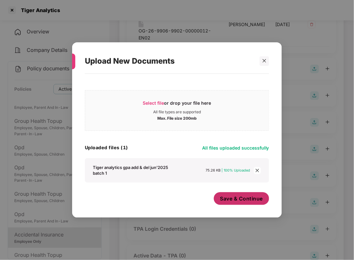
click at [247, 196] on span "Save & Continue" at bounding box center [241, 198] width 43 height 7
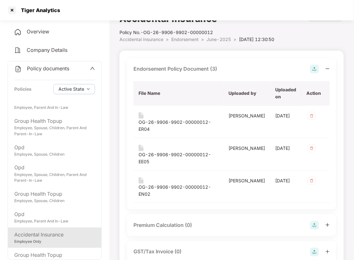
scroll to position [0, 0]
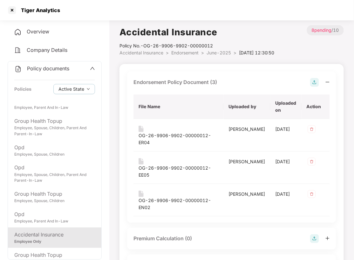
click at [193, 52] on span "Endorsement" at bounding box center [184, 52] width 27 height 5
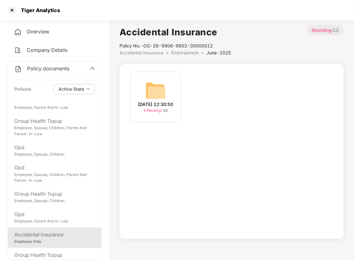
click at [182, 53] on span "Endorsement" at bounding box center [184, 52] width 27 height 5
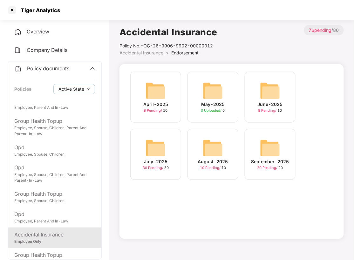
click at [156, 148] on img at bounding box center [156, 148] width 20 height 20
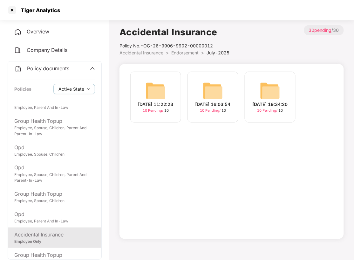
click at [146, 90] on img at bounding box center [156, 90] width 20 height 20
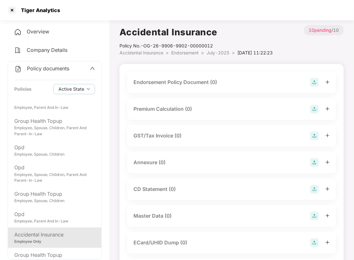
click at [315, 83] on img at bounding box center [314, 82] width 9 height 9
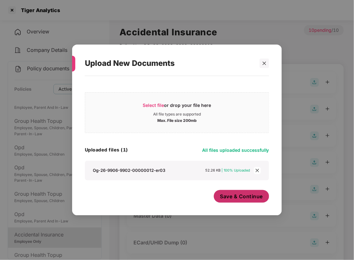
click at [239, 197] on span "Save & Continue" at bounding box center [241, 196] width 43 height 7
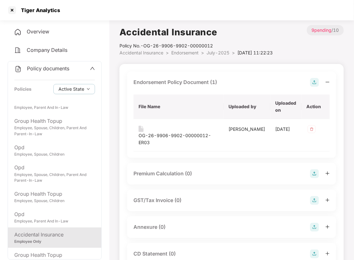
click at [316, 223] on img at bounding box center [314, 227] width 9 height 9
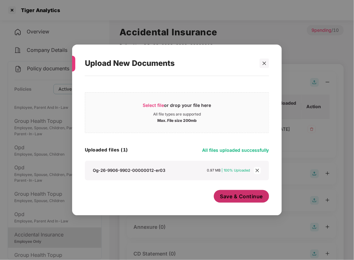
click at [244, 196] on span "Save & Continue" at bounding box center [241, 196] width 43 height 7
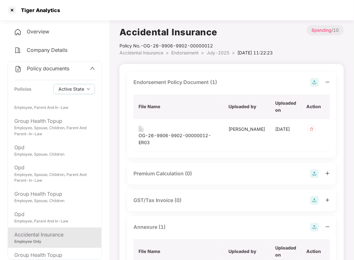
click at [189, 50] on span "Endorsement" at bounding box center [184, 52] width 27 height 5
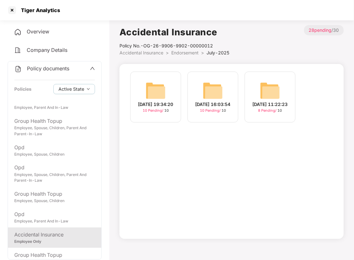
click at [214, 84] on img at bounding box center [213, 90] width 20 height 20
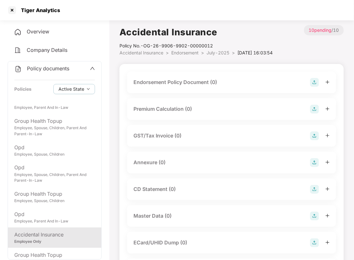
click at [315, 78] on img at bounding box center [314, 82] width 9 height 9
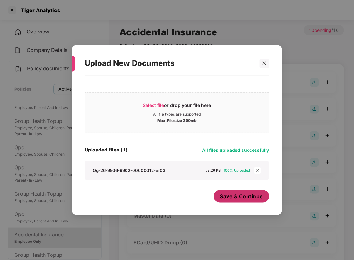
click at [245, 197] on span "Save & Continue" at bounding box center [241, 196] width 43 height 7
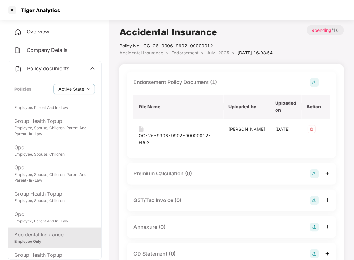
click at [312, 223] on img at bounding box center [314, 227] width 9 height 9
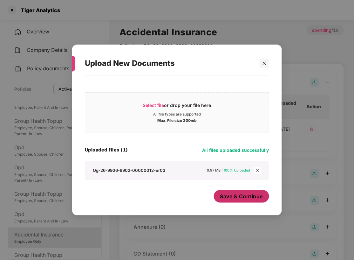
click at [235, 196] on span "Save & Continue" at bounding box center [241, 196] width 43 height 7
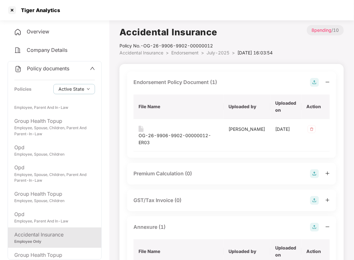
click at [184, 51] on span "Endorsement" at bounding box center [184, 52] width 27 height 5
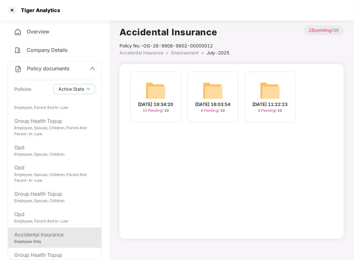
click at [151, 95] on img at bounding box center [156, 90] width 20 height 20
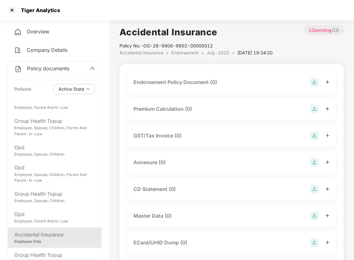
click at [315, 83] on img at bounding box center [314, 82] width 9 height 9
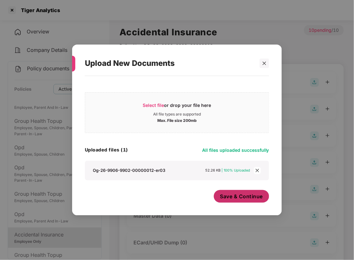
click at [238, 198] on span "Save & Continue" at bounding box center [241, 196] width 43 height 7
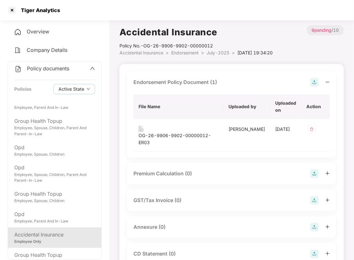
click at [317, 223] on img at bounding box center [314, 227] width 9 height 9
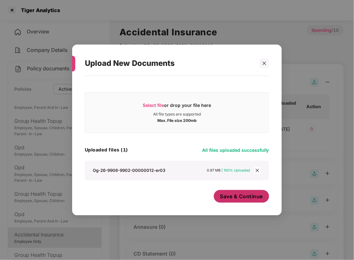
click at [242, 200] on button "Save & Continue" at bounding box center [242, 196] width 56 height 13
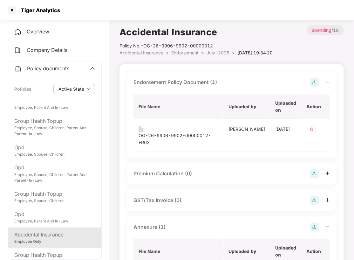
click at [185, 50] on span "Endorsement" at bounding box center [184, 52] width 27 height 5
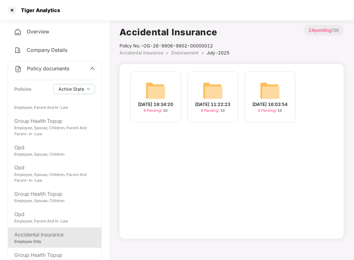
click at [185, 50] on span "Endorsement" at bounding box center [184, 52] width 27 height 5
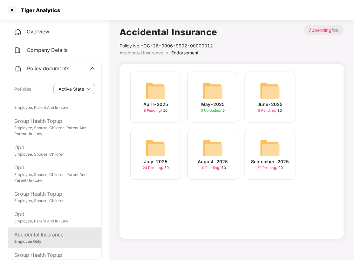
click at [205, 154] on img at bounding box center [213, 148] width 20 height 20
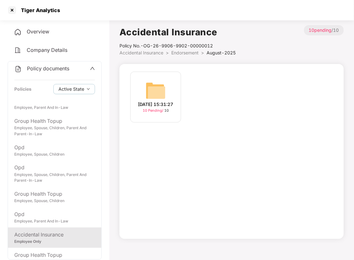
click at [207, 111] on div "[DATE] 15:31:27 10 Pending / 10" at bounding box center [231, 100] width 209 height 57
click at [186, 52] on span "Endorsement" at bounding box center [184, 52] width 27 height 5
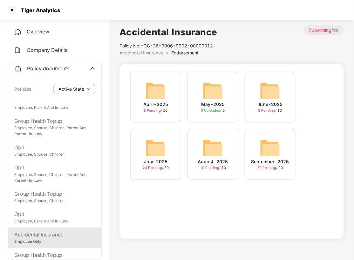
click at [158, 147] on img at bounding box center [156, 148] width 20 height 20
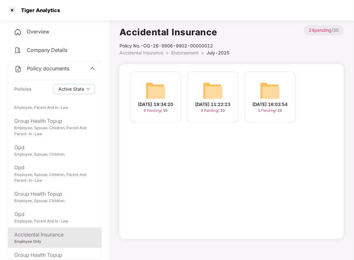
click at [271, 80] on img at bounding box center [270, 90] width 20 height 20
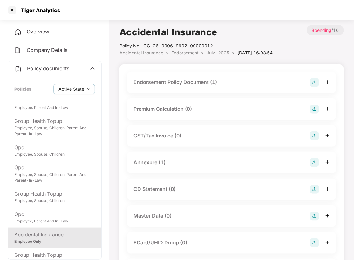
click at [204, 83] on div "Endorsement Policy Document (1)" at bounding box center [176, 82] width 84 height 8
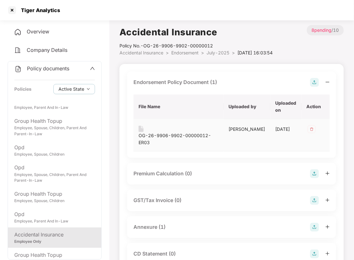
click at [310, 130] on img at bounding box center [312, 129] width 10 height 10
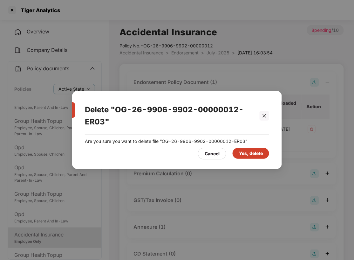
click at [250, 151] on div "Yes, delete" at bounding box center [251, 153] width 24 height 7
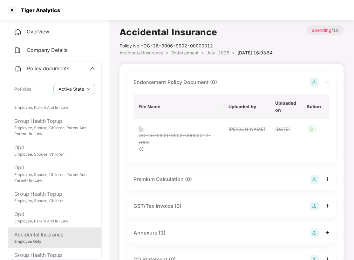
click at [314, 79] on img at bounding box center [314, 82] width 9 height 9
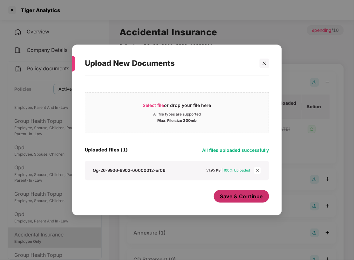
click at [250, 200] on button "Save & Continue" at bounding box center [242, 196] width 56 height 13
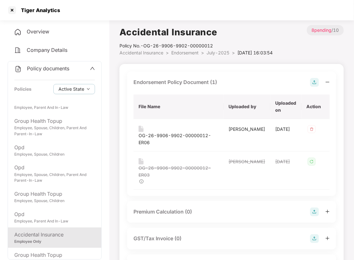
scroll to position [42, 0]
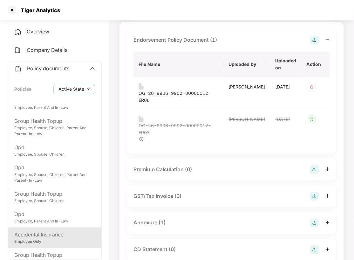
click at [173, 218] on div "Annexure (1)" at bounding box center [232, 222] width 196 height 9
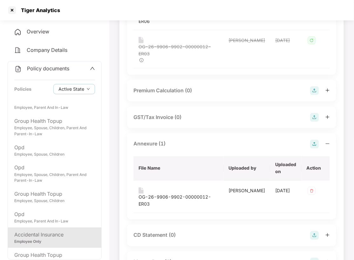
scroll to position [127, 0]
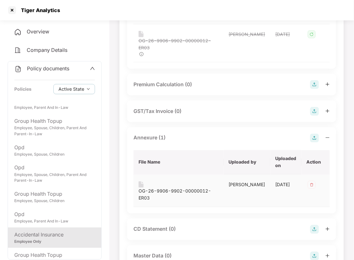
click at [309, 180] on img at bounding box center [312, 185] width 10 height 10
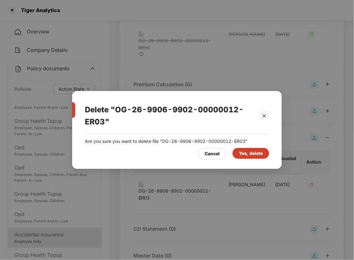
click at [242, 154] on div "Yes, delete" at bounding box center [251, 153] width 24 height 7
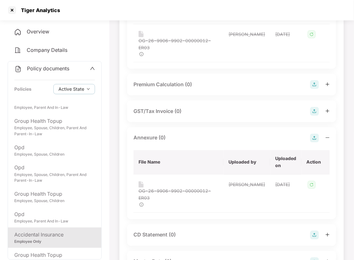
click at [313, 134] on img at bounding box center [314, 138] width 9 height 9
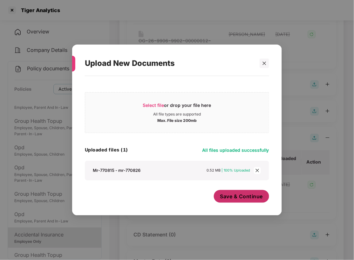
click at [243, 196] on span "Save & Continue" at bounding box center [241, 196] width 43 height 7
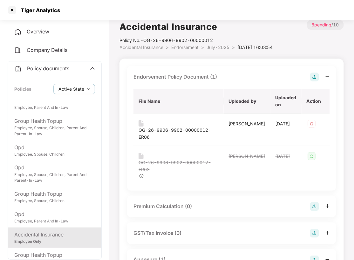
scroll to position [0, 0]
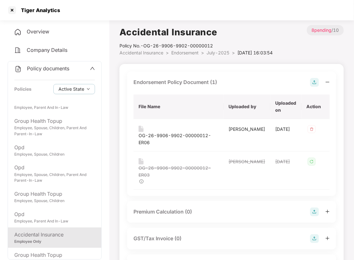
click at [188, 51] on span "Endorsement" at bounding box center [184, 52] width 27 height 5
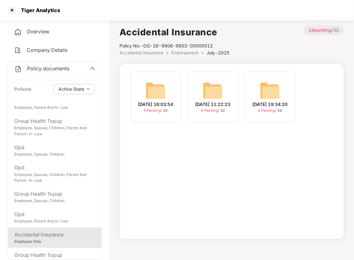
click at [264, 91] on img at bounding box center [270, 90] width 20 height 20
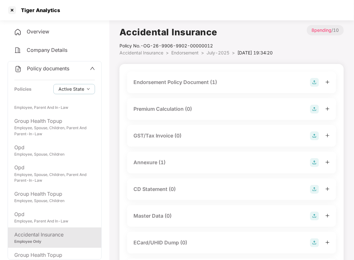
click at [213, 82] on div "Endorsement Policy Document (1)" at bounding box center [176, 82] width 84 height 8
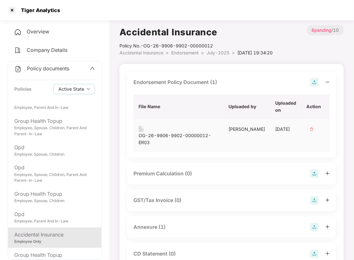
click at [308, 128] on img at bounding box center [312, 129] width 10 height 10
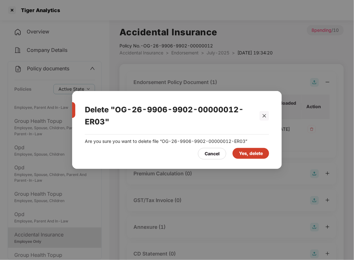
click at [254, 152] on div "Yes, delete" at bounding box center [251, 153] width 24 height 7
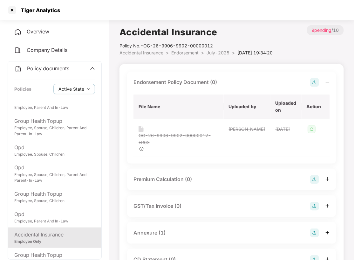
click at [163, 229] on div "Annexure (1)" at bounding box center [150, 233] width 32 height 8
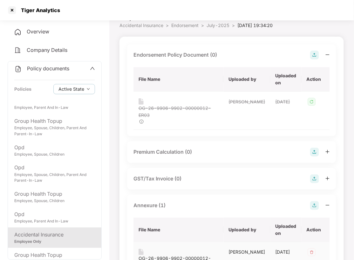
scroll to position [42, 0]
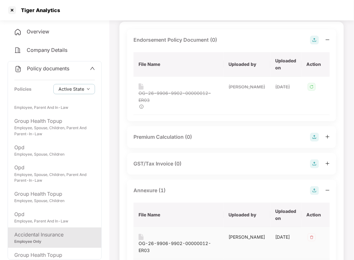
click at [313, 232] on img at bounding box center [312, 237] width 10 height 10
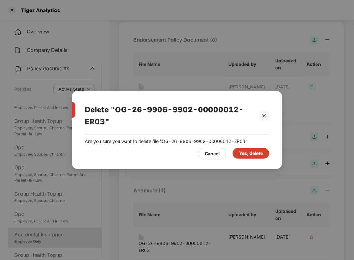
click at [253, 152] on div "Yes, delete" at bounding box center [251, 153] width 24 height 7
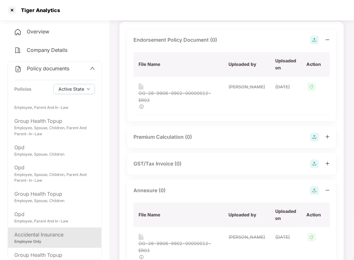
click at [315, 38] on img at bounding box center [314, 40] width 9 height 9
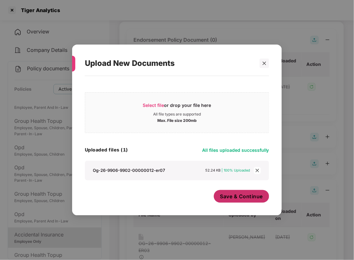
click at [243, 197] on span "Save & Continue" at bounding box center [241, 196] width 43 height 7
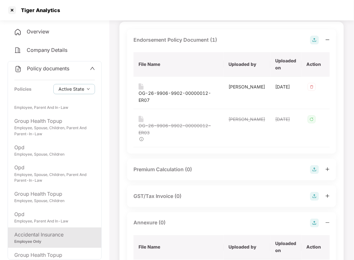
click at [316, 218] on img at bounding box center [314, 222] width 9 height 9
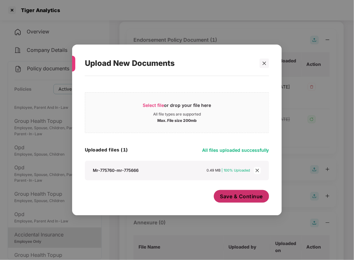
drag, startPoint x: 249, startPoint y: 197, endPoint x: 336, endPoint y: 117, distance: 117.9
click at [250, 196] on span "Save & Continue" at bounding box center [241, 196] width 43 height 7
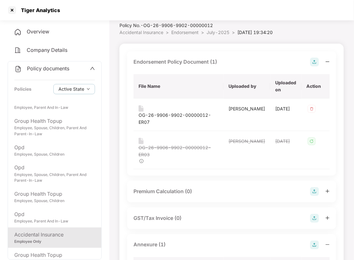
scroll to position [0, 0]
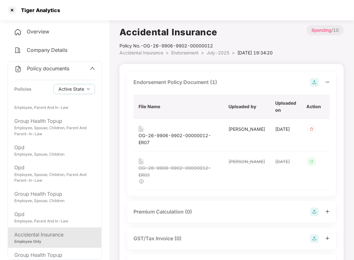
click at [183, 52] on span "Endorsement" at bounding box center [184, 52] width 27 height 5
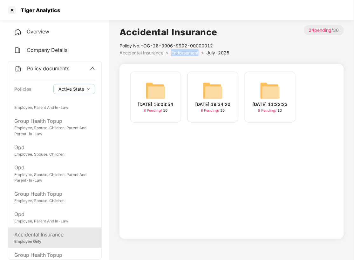
click at [183, 52] on span "Endorsement" at bounding box center [184, 52] width 27 height 5
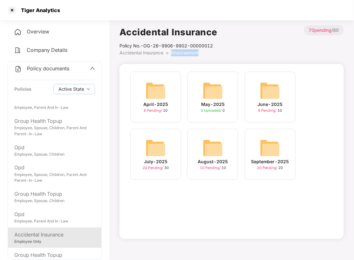
click at [214, 150] on img at bounding box center [213, 148] width 20 height 20
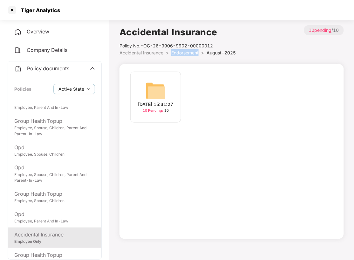
click at [156, 94] on img at bounding box center [156, 90] width 20 height 20
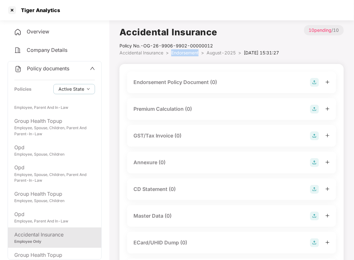
click at [313, 84] on img at bounding box center [314, 82] width 9 height 9
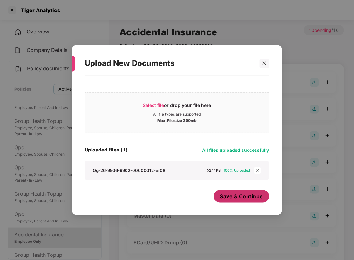
click at [245, 197] on span "Save & Continue" at bounding box center [241, 196] width 43 height 7
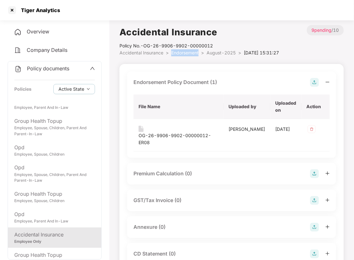
click at [314, 223] on img at bounding box center [314, 227] width 9 height 9
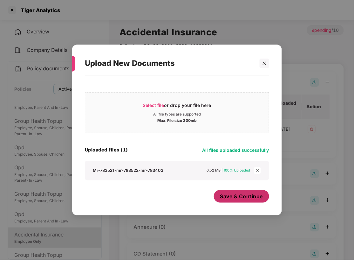
click at [242, 195] on span "Save & Continue" at bounding box center [241, 196] width 43 height 7
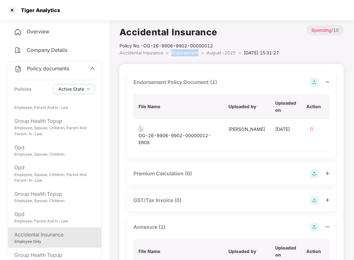
click at [181, 52] on span "Endorsement" at bounding box center [184, 52] width 27 height 5
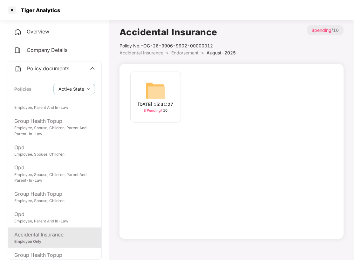
click at [181, 52] on span "Endorsement" at bounding box center [184, 52] width 27 height 5
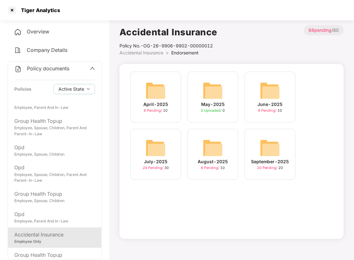
click at [266, 145] on img at bounding box center [270, 148] width 20 height 20
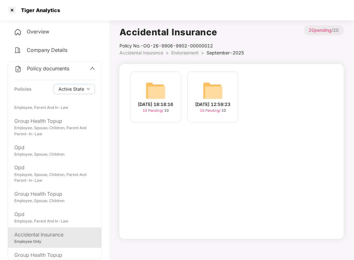
click at [216, 95] on img at bounding box center [213, 90] width 20 height 20
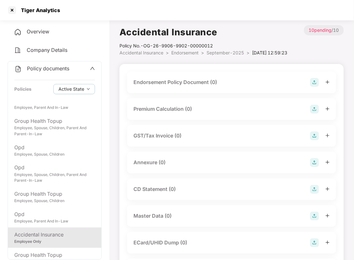
click at [313, 87] on img at bounding box center [314, 82] width 9 height 9
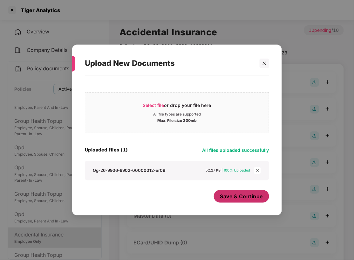
click at [247, 196] on span "Save & Continue" at bounding box center [241, 196] width 43 height 7
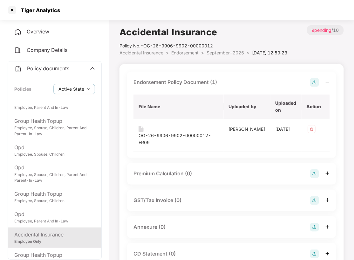
click at [313, 229] on img at bounding box center [314, 227] width 9 height 9
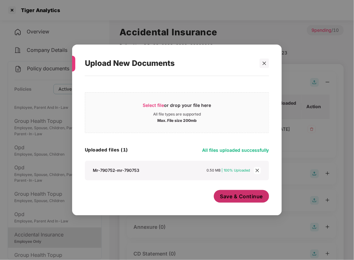
click at [237, 200] on button "Save & Continue" at bounding box center [242, 196] width 56 height 13
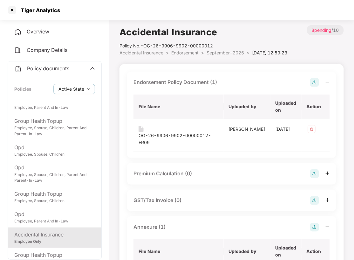
click at [191, 53] on span "Endorsement" at bounding box center [184, 52] width 27 height 5
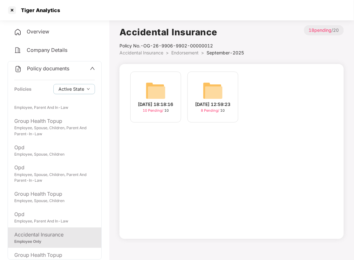
click at [156, 95] on img at bounding box center [156, 90] width 20 height 20
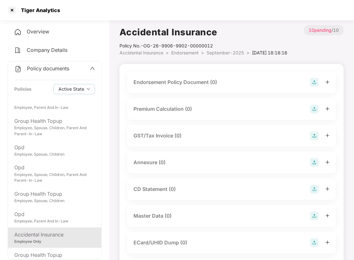
click at [313, 87] on img at bounding box center [314, 82] width 9 height 9
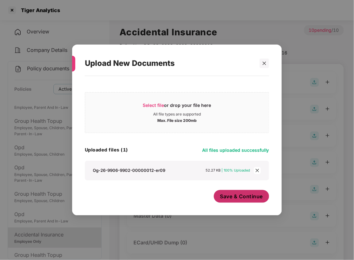
click at [240, 196] on span "Save & Continue" at bounding box center [241, 196] width 43 height 7
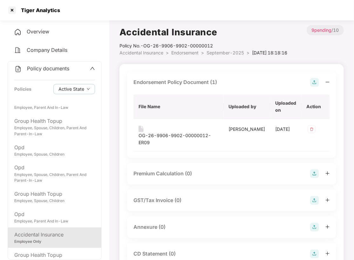
click at [315, 229] on img at bounding box center [314, 227] width 9 height 9
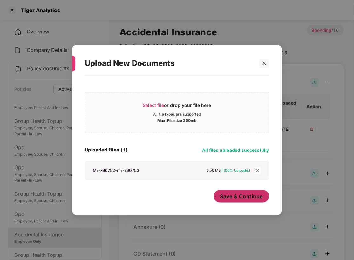
click at [242, 195] on span "Save & Continue" at bounding box center [241, 196] width 43 height 7
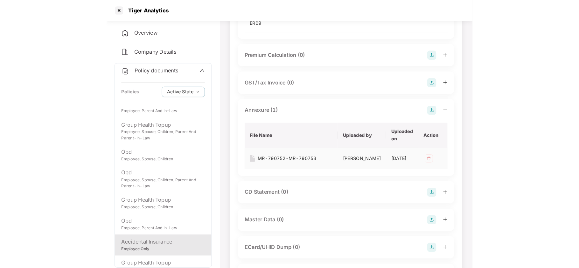
scroll to position [169, 0]
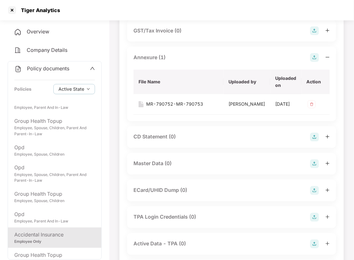
click at [315, 168] on img at bounding box center [314, 163] width 9 height 9
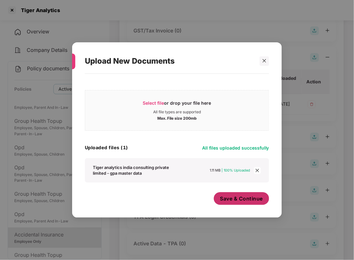
click at [243, 197] on span "Save & Continue" at bounding box center [241, 198] width 43 height 7
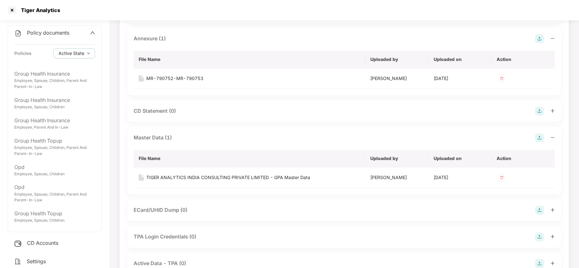
scroll to position [0, 0]
click at [12, 10] on div at bounding box center [12, 10] width 10 height 10
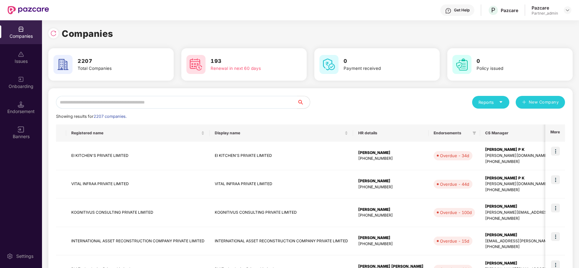
click at [139, 102] on input "text" at bounding box center [176, 102] width 241 height 13
type input "*"
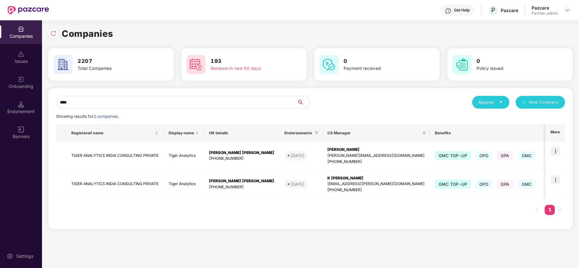
type input "*****"
click at [95, 153] on td "TIGER ANALYTICS INDIA CONSULTING PRIVATE" at bounding box center [114, 156] width 97 height 29
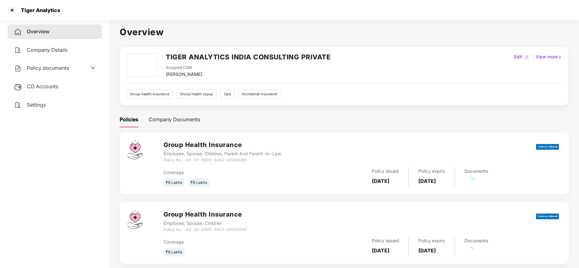
click at [38, 65] on span "Policy documents" at bounding box center [48, 68] width 42 height 6
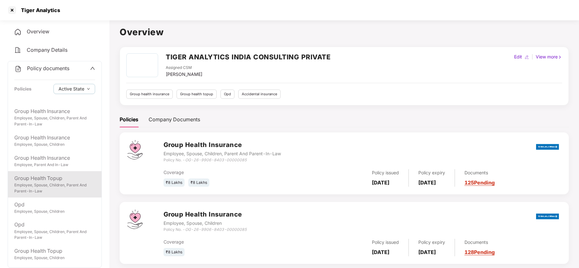
click at [49, 180] on div "Group Health Topup" at bounding box center [54, 179] width 81 height 8
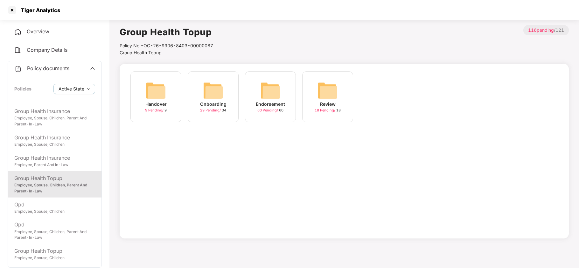
click at [278, 90] on img at bounding box center [270, 90] width 20 height 20
